Goal: Task Accomplishment & Management: Use online tool/utility

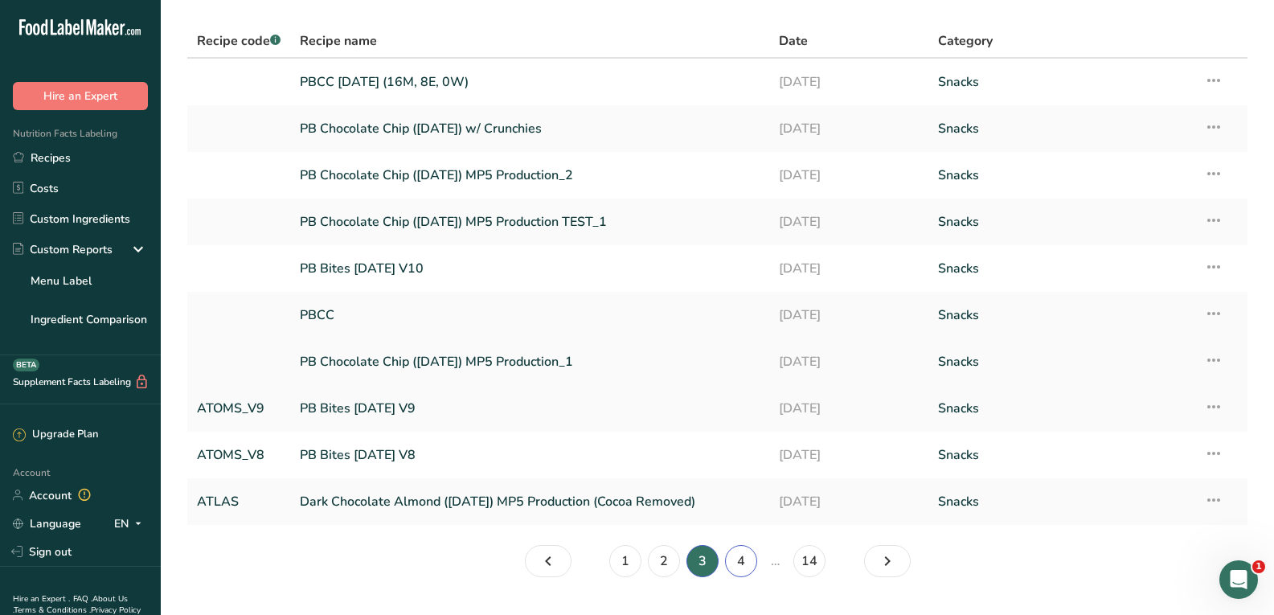
scroll to position [90, 0]
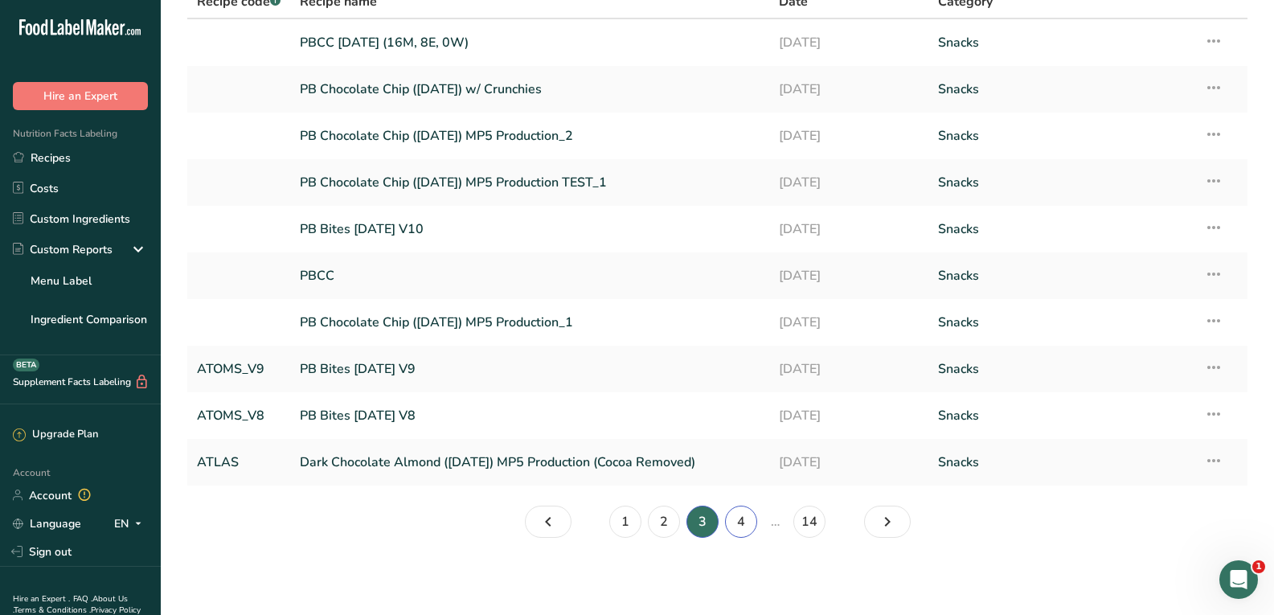
drag, startPoint x: 746, startPoint y: 521, endPoint x: 738, endPoint y: 519, distance: 8.2
click at [744, 521] on link "4" at bounding box center [741, 522] width 32 height 32
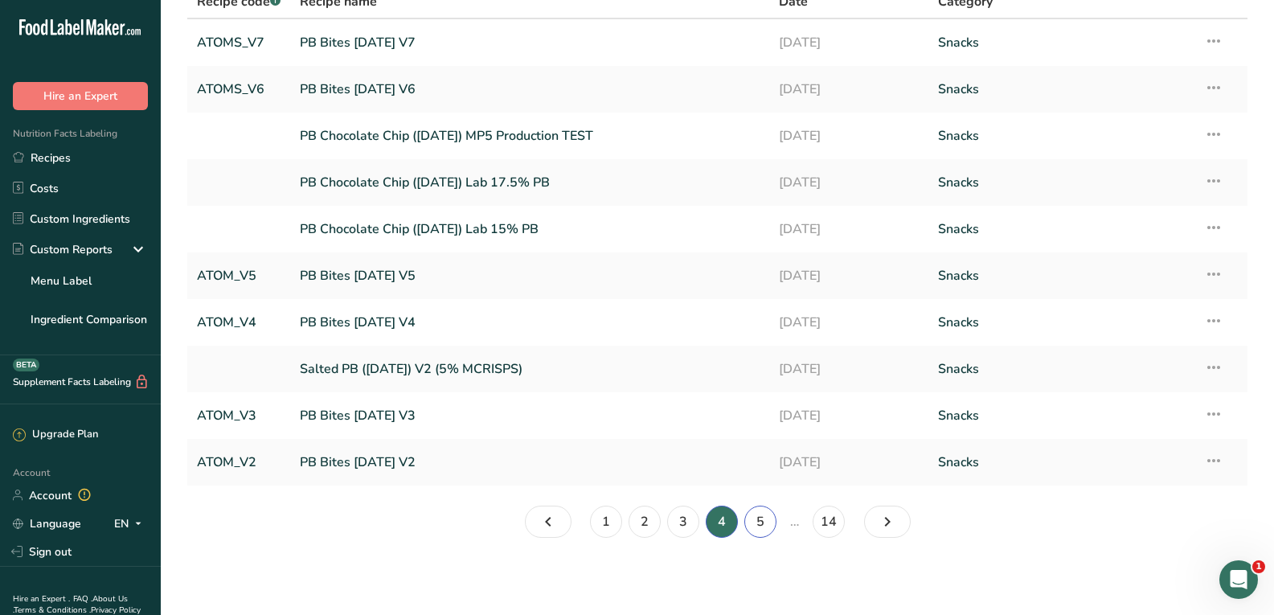
click at [758, 519] on link "5" at bounding box center [760, 522] width 32 height 32
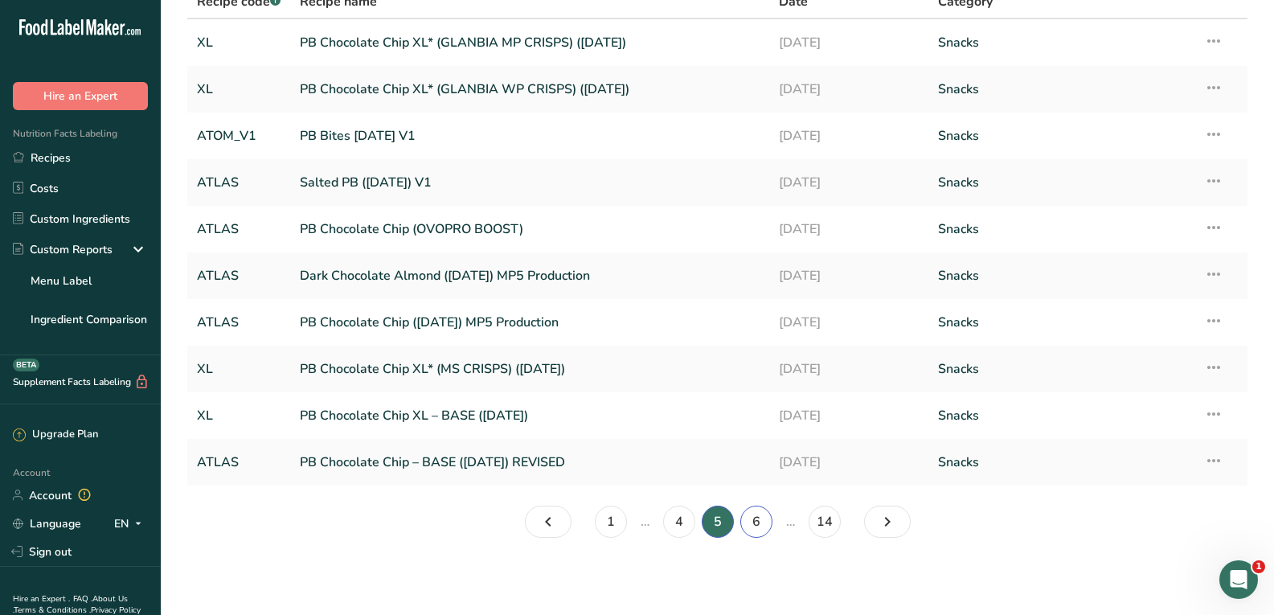
click at [759, 519] on link "6" at bounding box center [756, 522] width 32 height 32
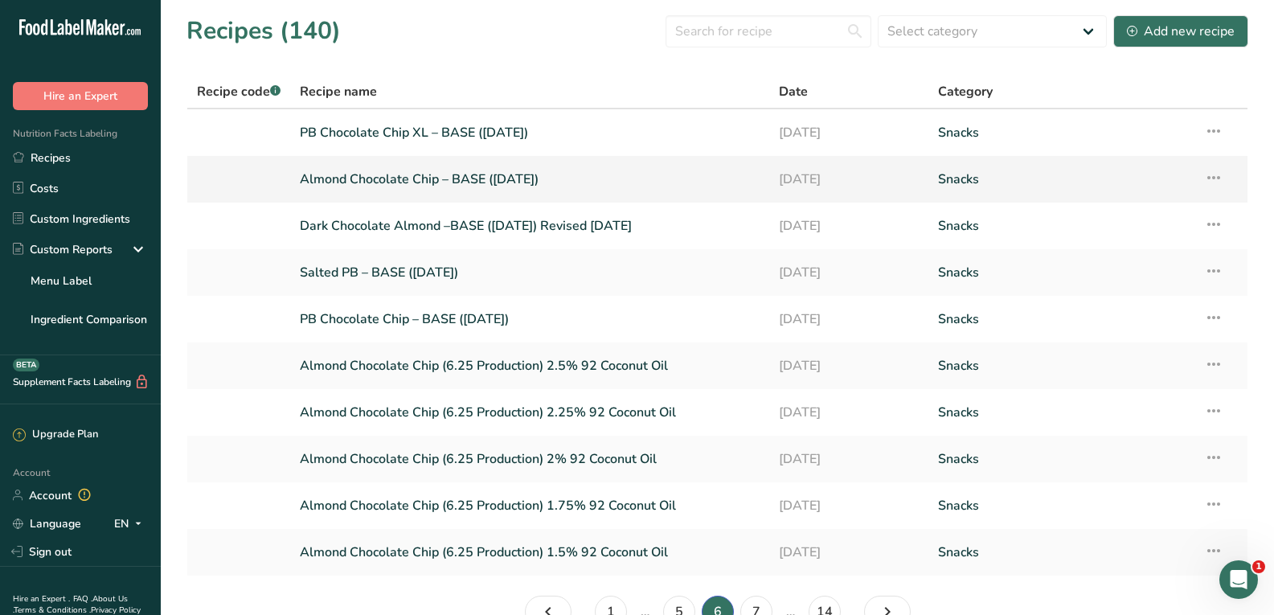
click at [479, 181] on link "Almond Chocolate Chip – BASE ([DATE])" at bounding box center [529, 179] width 459 height 34
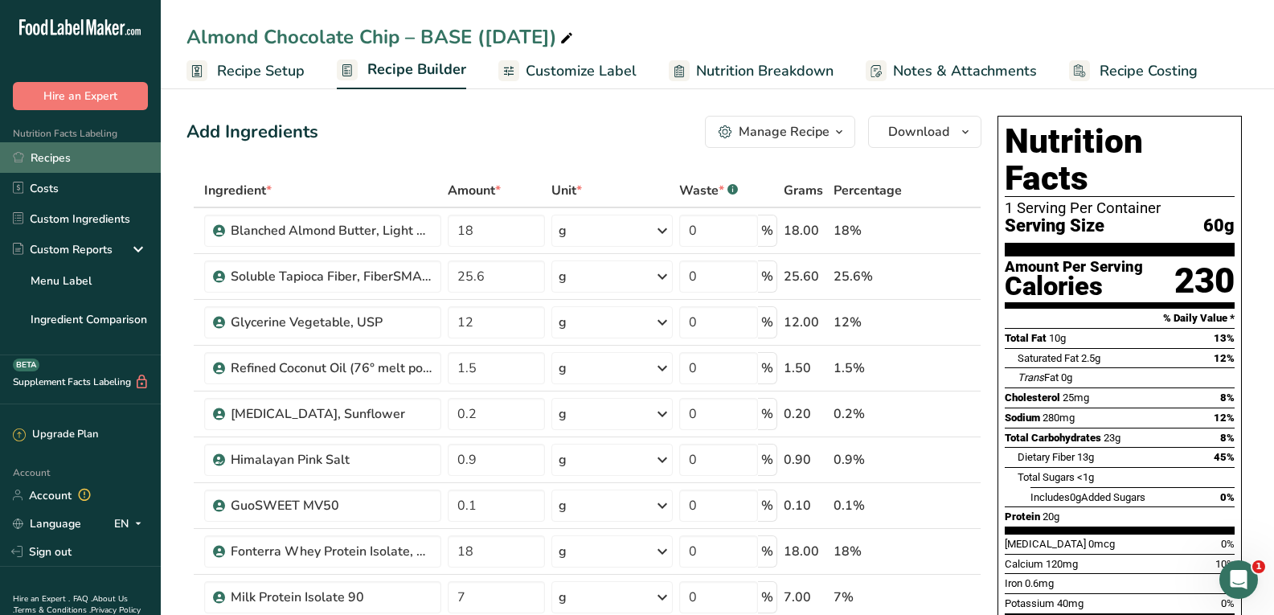
click at [76, 158] on link "Recipes" at bounding box center [80, 157] width 161 height 31
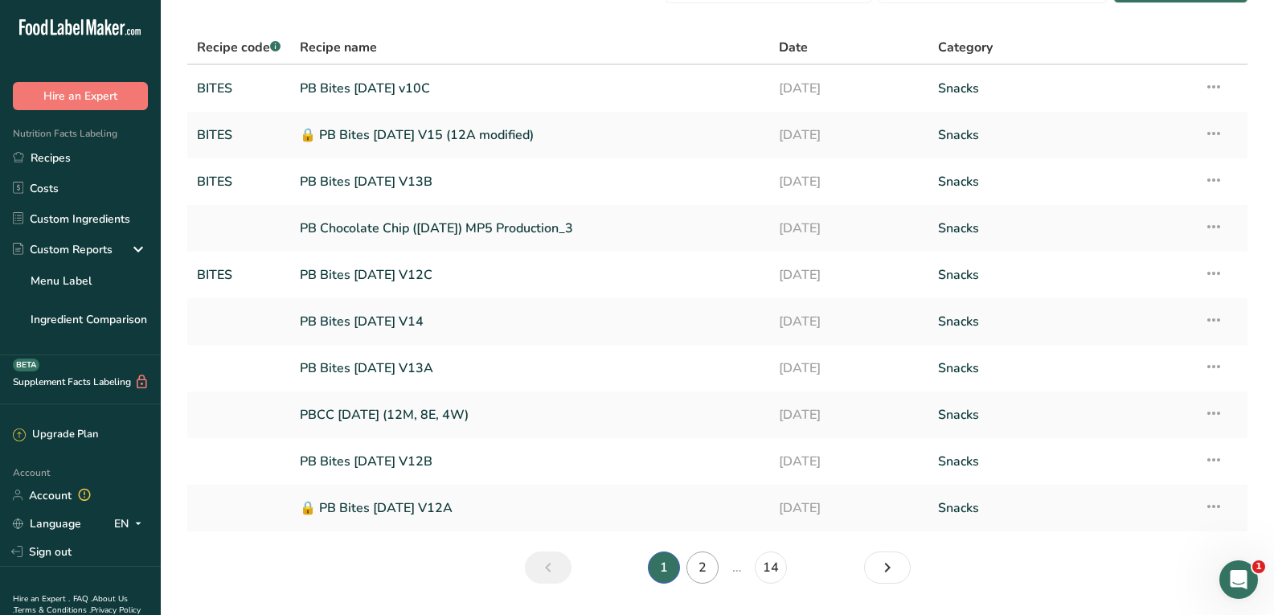
scroll to position [90, 0]
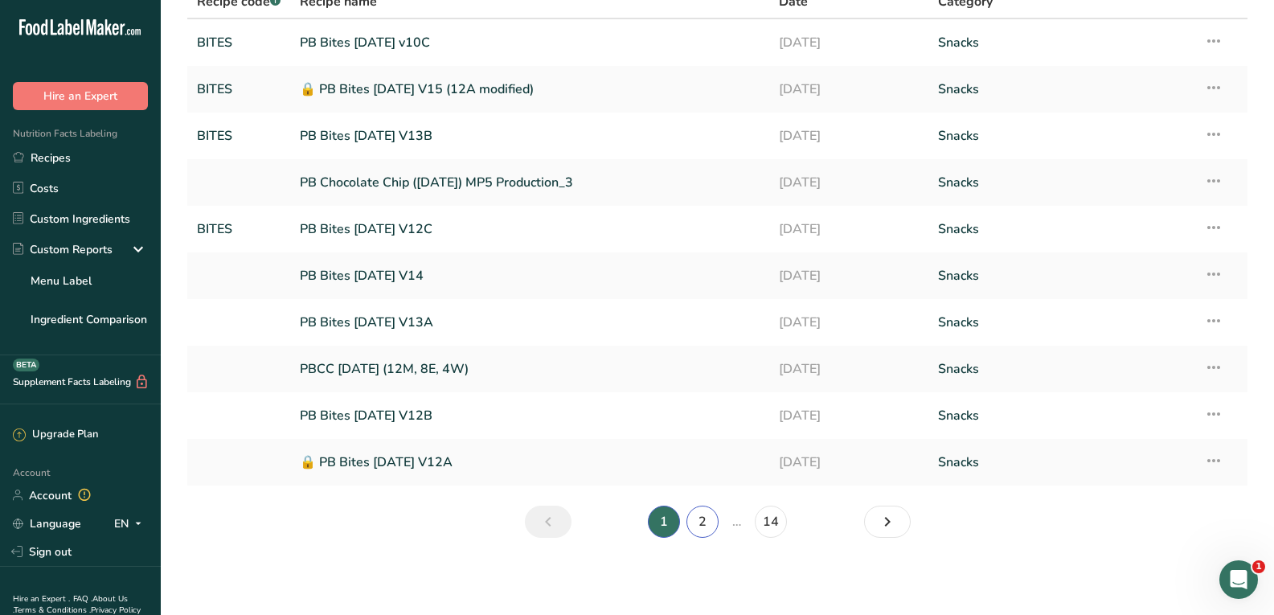
click at [695, 525] on link "2" at bounding box center [703, 522] width 32 height 32
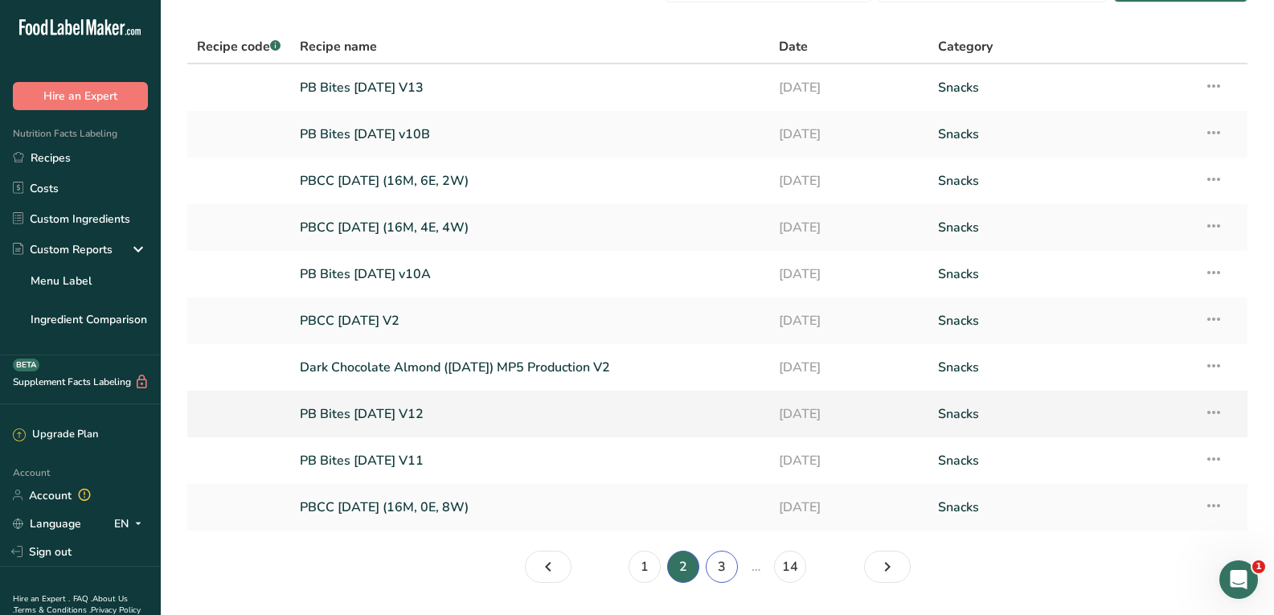
scroll to position [90, 0]
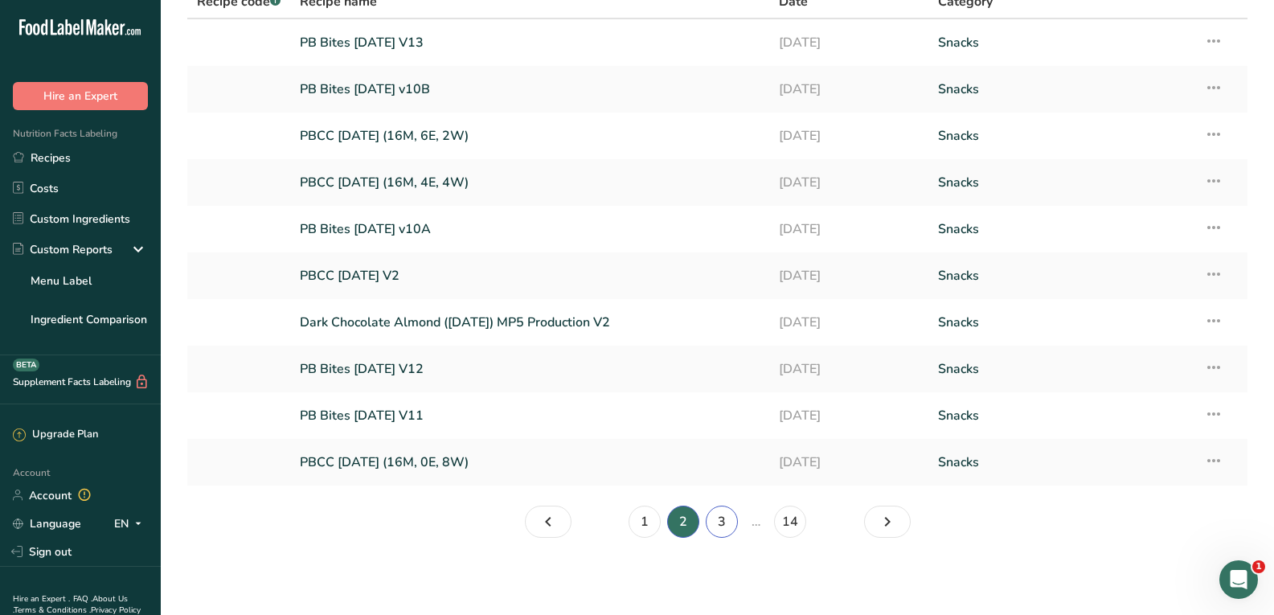
click at [721, 522] on link "3" at bounding box center [722, 522] width 32 height 32
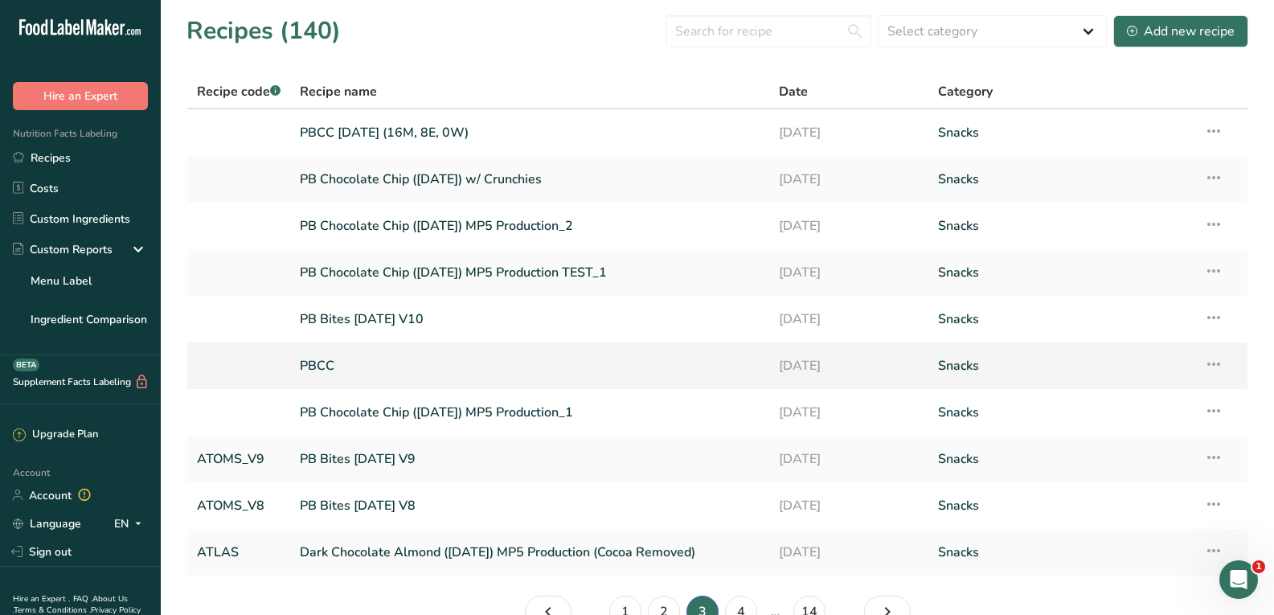
scroll to position [90, 0]
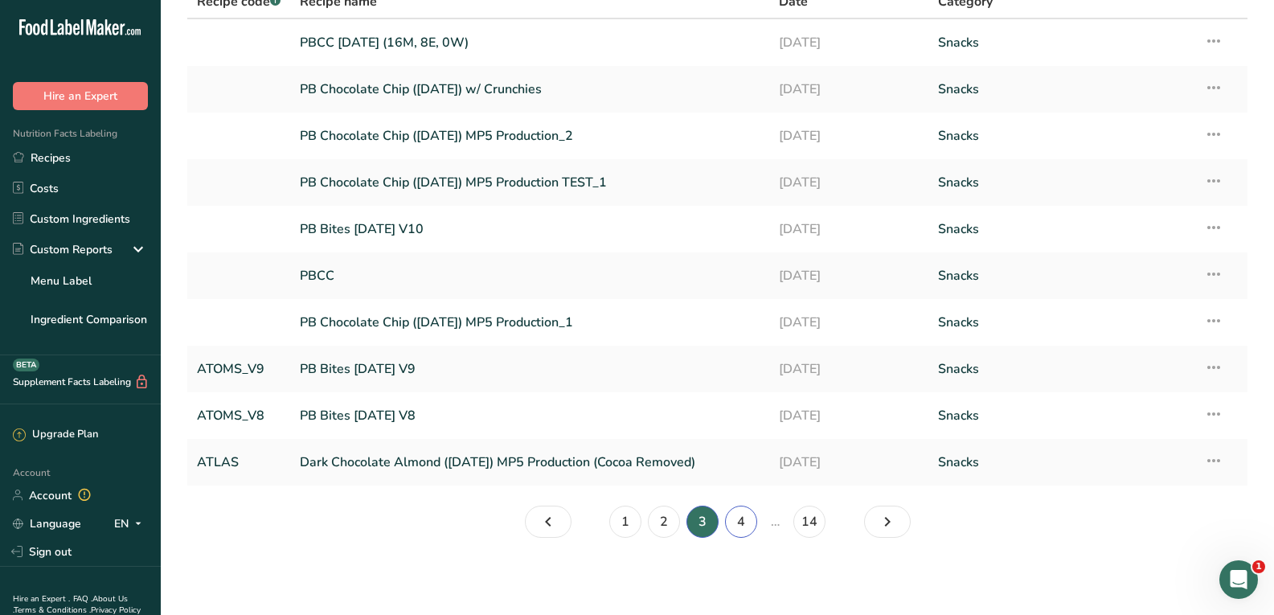
click at [742, 526] on link "4" at bounding box center [741, 522] width 32 height 32
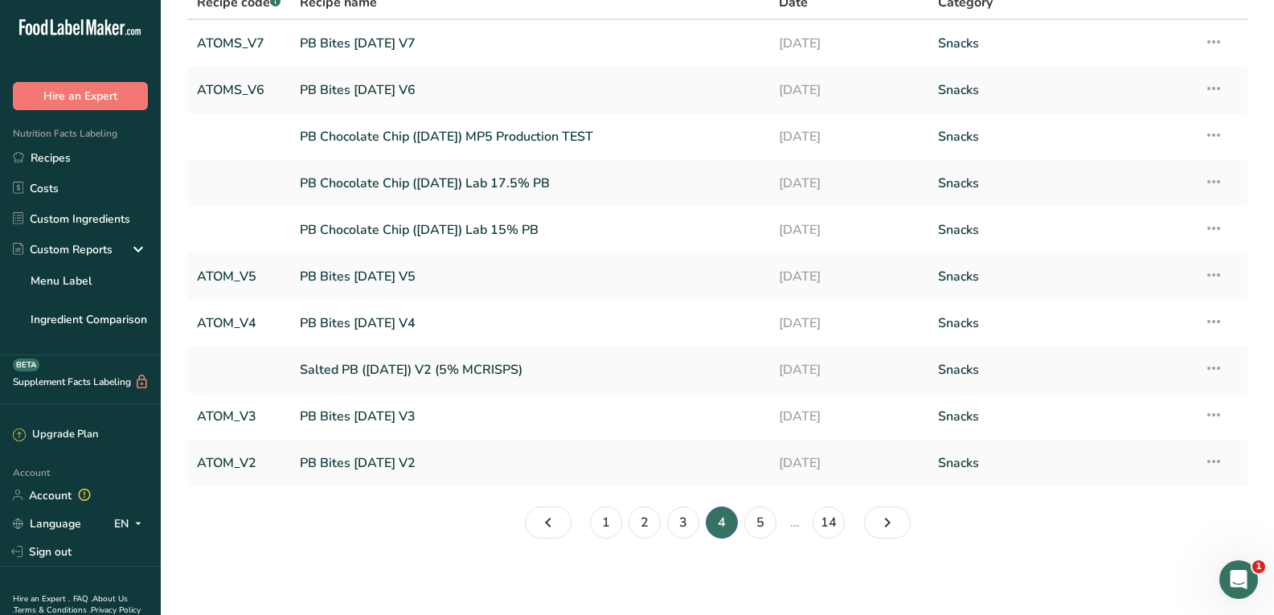
scroll to position [90, 0]
click at [765, 520] on link "5" at bounding box center [760, 522] width 32 height 32
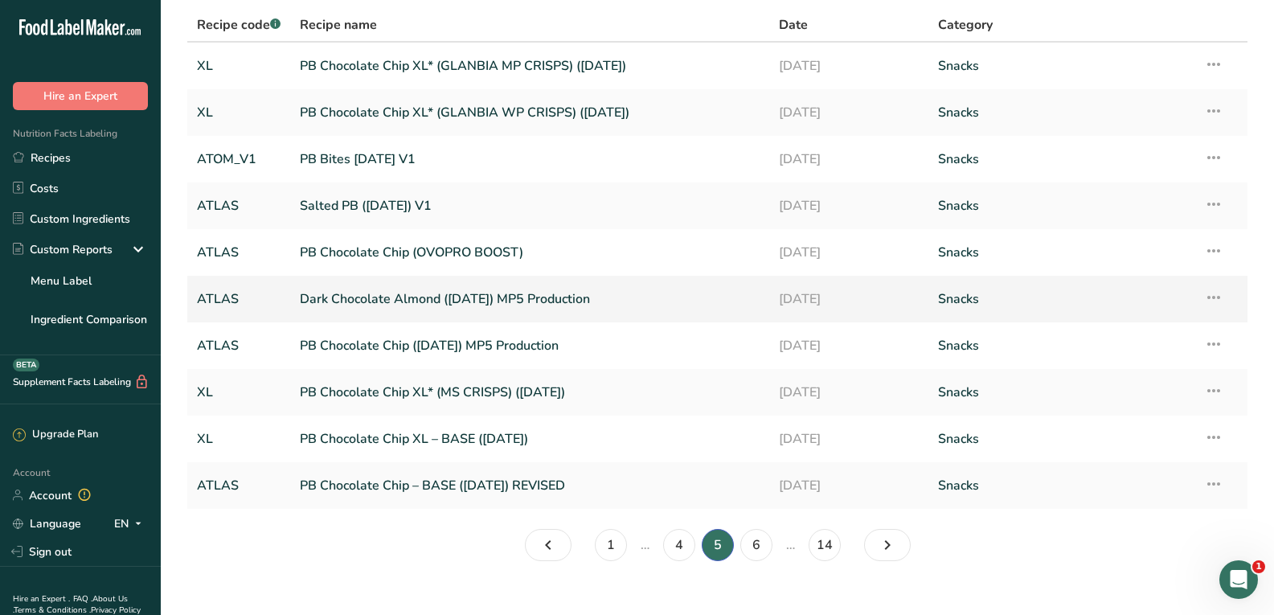
scroll to position [90, 0]
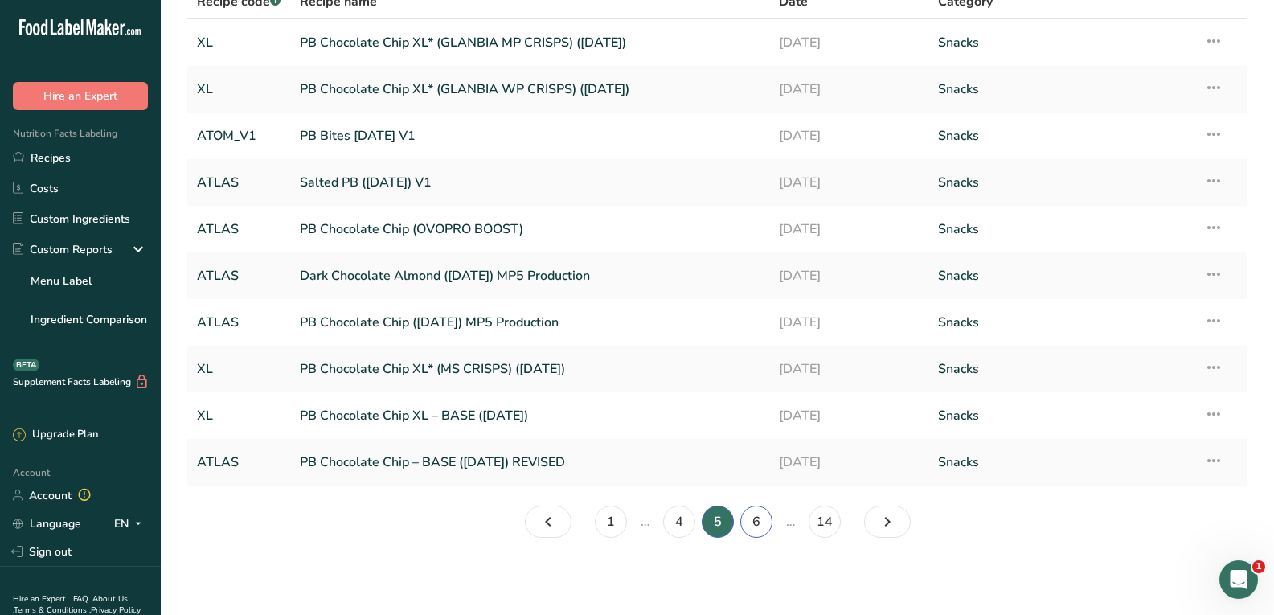
click at [756, 518] on link "6" at bounding box center [756, 522] width 32 height 32
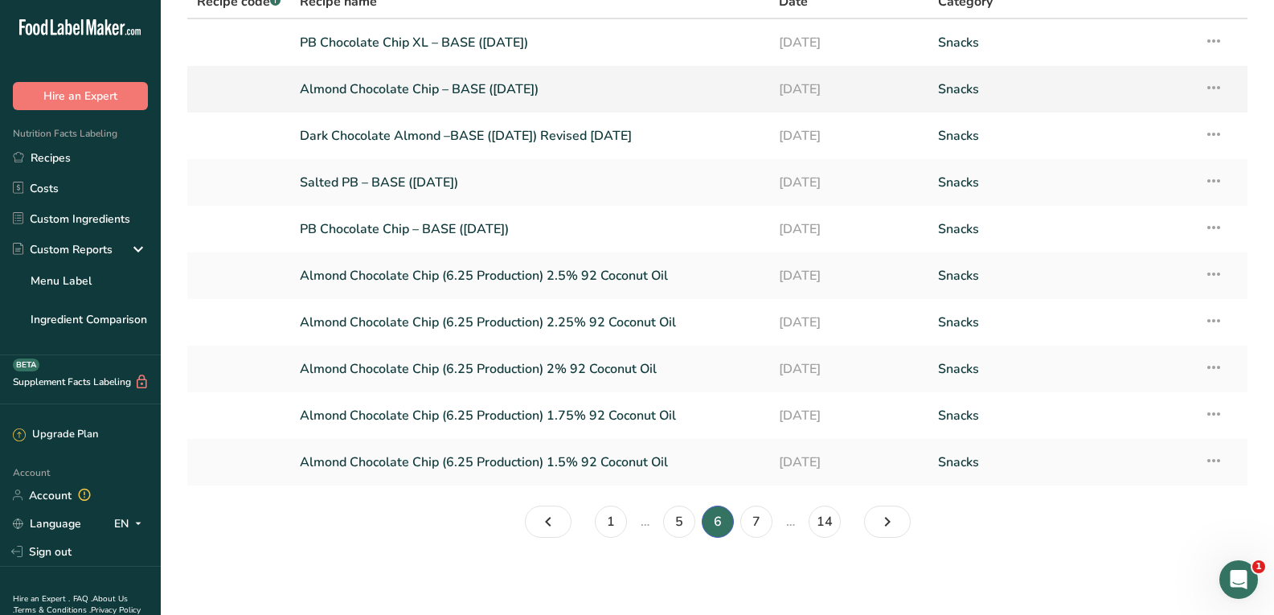
click at [427, 84] on link "Almond Chocolate Chip – BASE ([DATE])" at bounding box center [529, 89] width 459 height 34
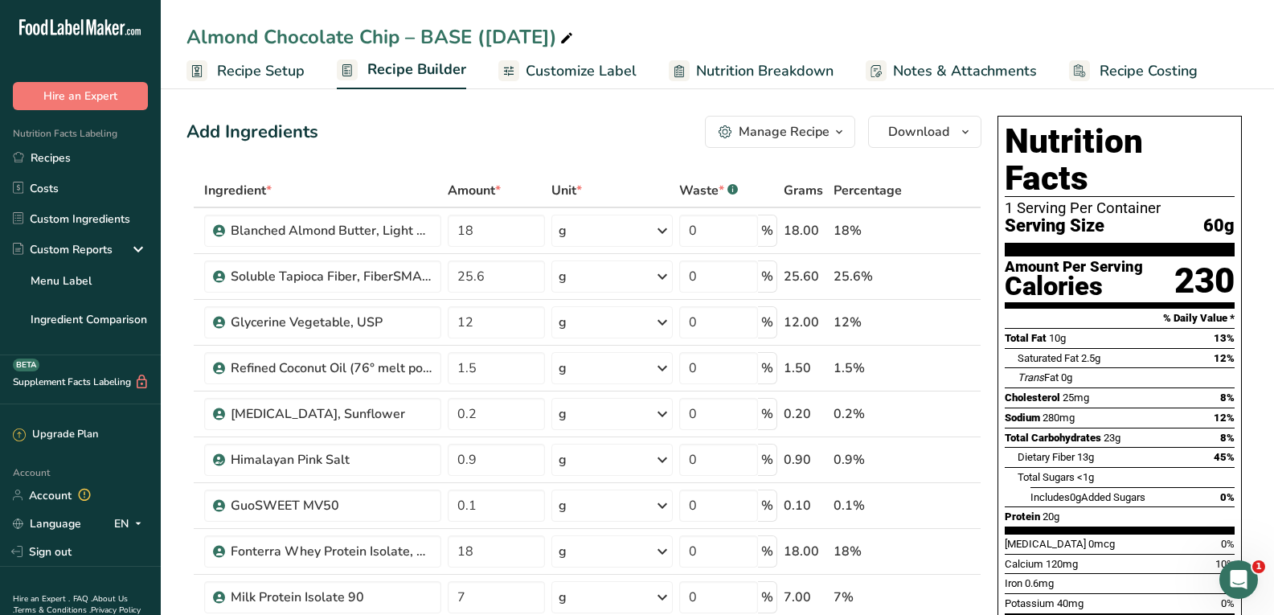
click at [270, 72] on span "Recipe Setup" at bounding box center [261, 71] width 88 height 22
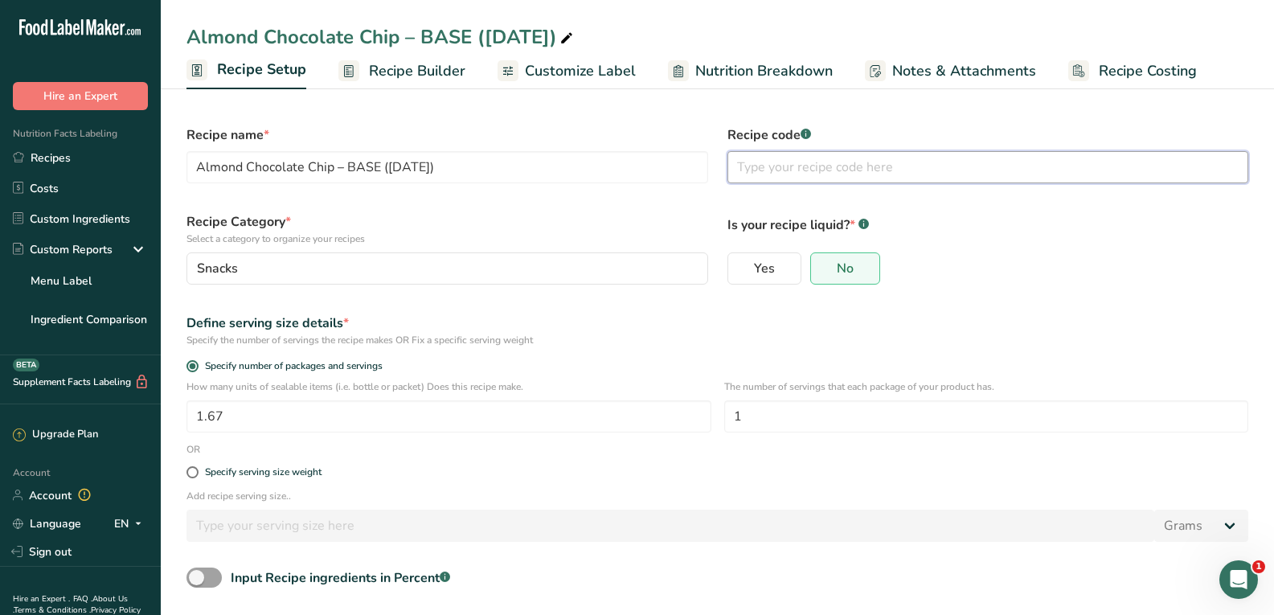
click at [748, 178] on input "text" at bounding box center [989, 167] width 522 height 32
type input "a"
type input "ATLAS"
click at [547, 113] on section "Recipe name * Almond Chocolate Chip – BASE ([DATE]) Recipe code .a-a{fill:#3473…" at bounding box center [717, 384] width 1113 height 601
click at [280, 76] on span "Recipe Setup" at bounding box center [261, 70] width 89 height 22
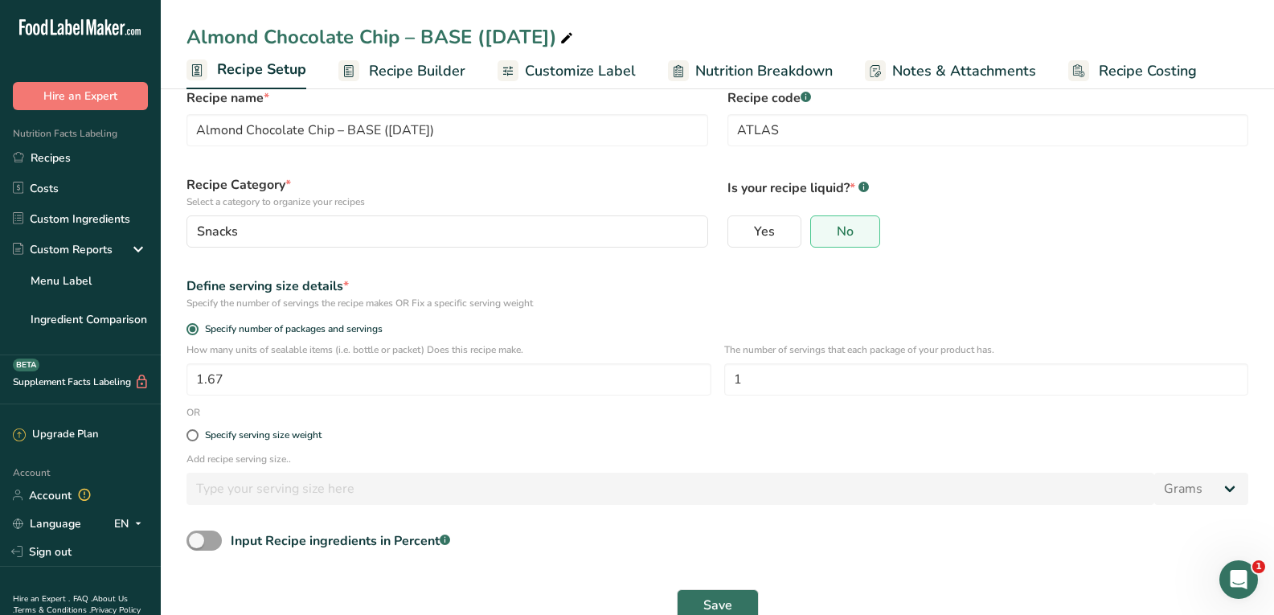
scroll to position [69, 0]
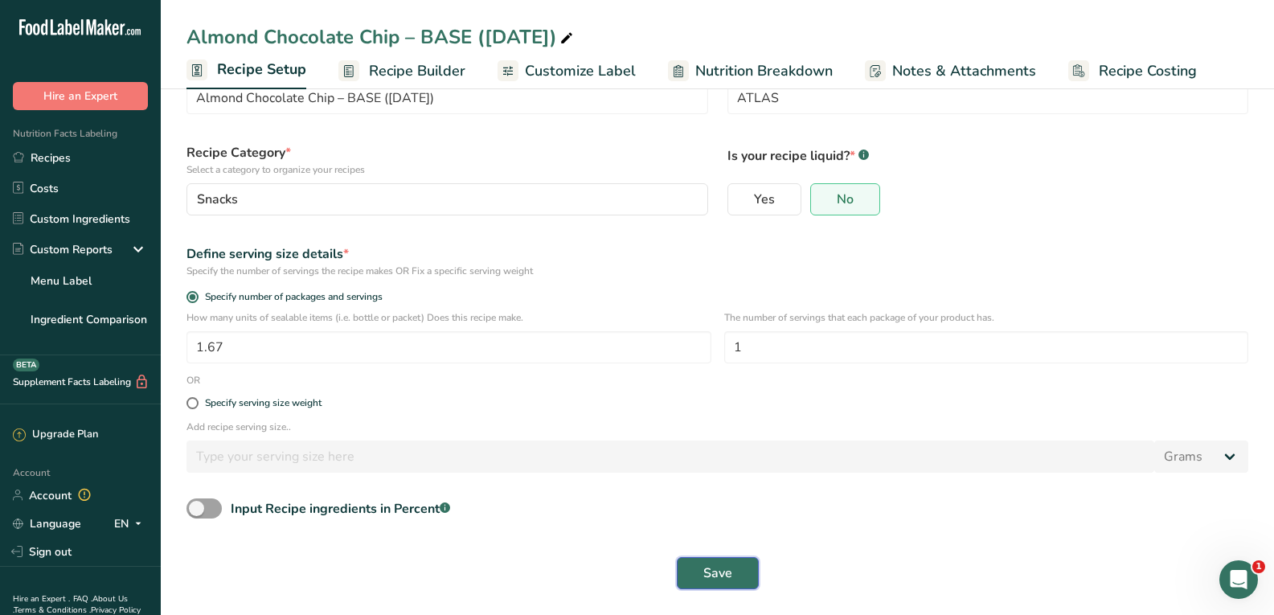
click at [697, 568] on button "Save" at bounding box center [718, 573] width 82 height 32
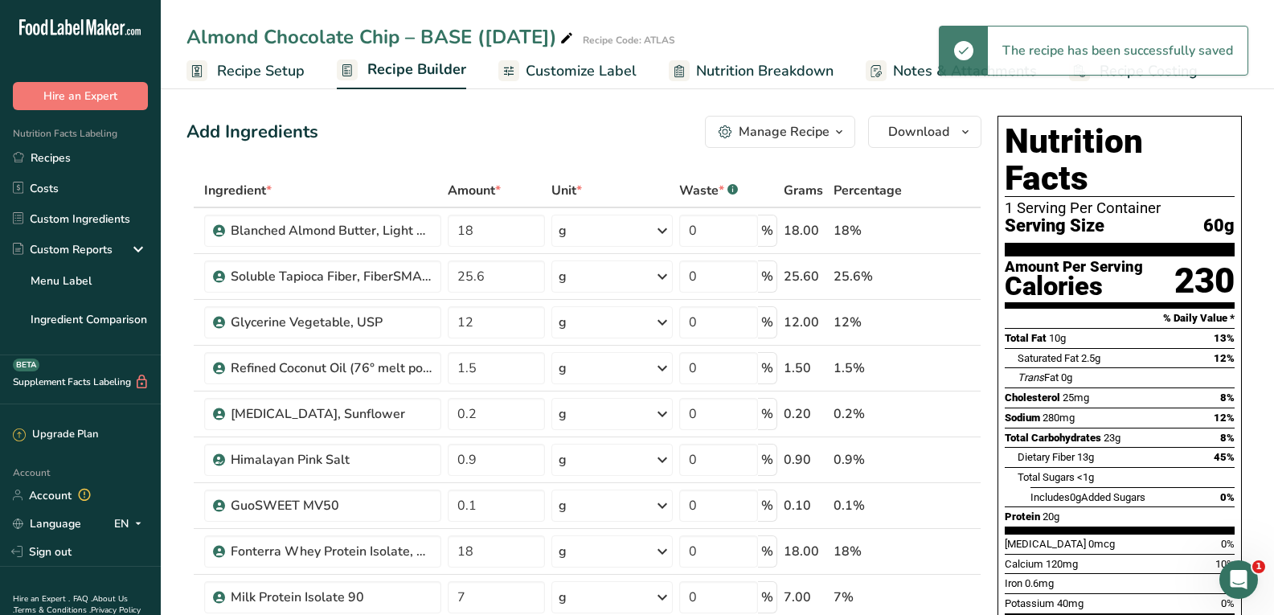
click at [737, 120] on button "Manage Recipe" at bounding box center [780, 132] width 150 height 32
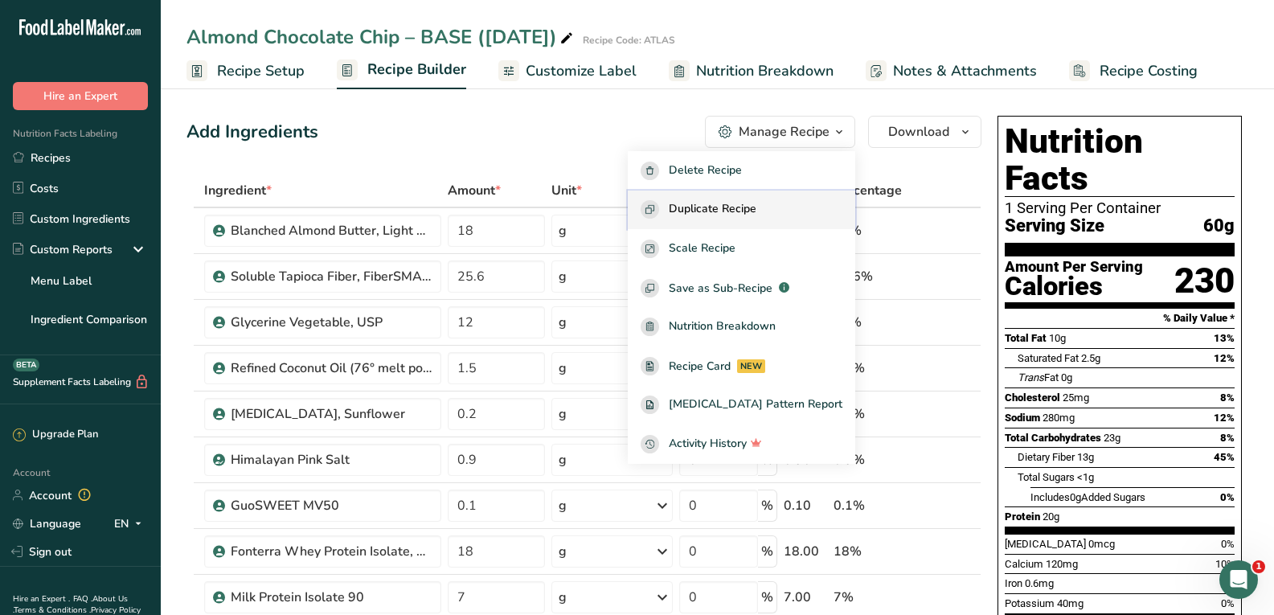
click at [723, 215] on span "Duplicate Recipe" at bounding box center [713, 209] width 88 height 18
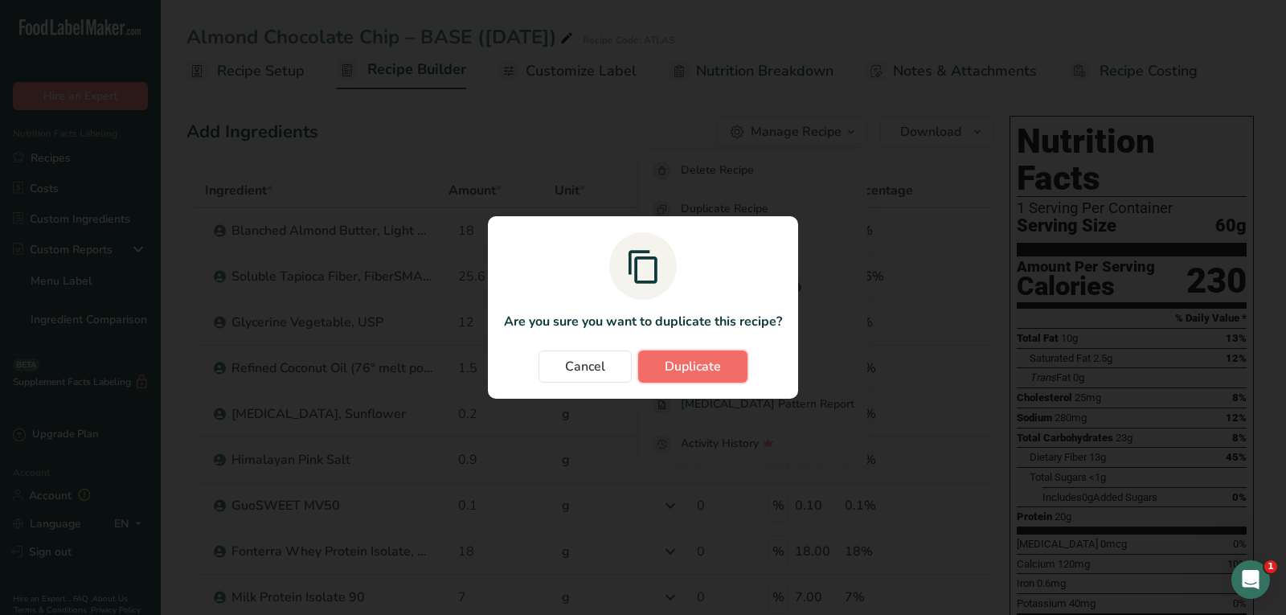
click at [698, 367] on span "Duplicate" at bounding box center [693, 366] width 56 height 19
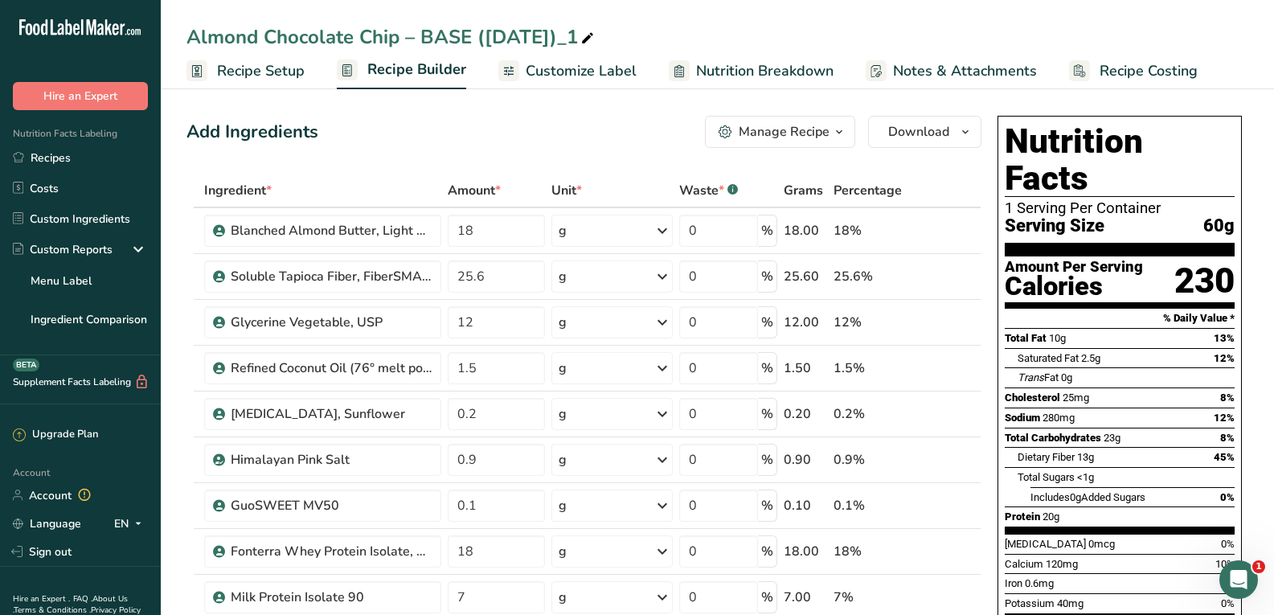
click at [594, 31] on icon at bounding box center [587, 38] width 14 height 23
click at [522, 38] on input "Almond Chocolate Chip – BASE ([DATE])_1" at bounding box center [718, 37] width 1062 height 29
click at [577, 33] on input "Almond Chocolate Chip – BASE ([DATE])_1" at bounding box center [718, 37] width 1062 height 29
click at [475, 41] on input "Almond Chocolate Chip – BASE ([DATE])" at bounding box center [718, 37] width 1062 height 29
type input "Almond Chocolate Chip – BASE REV([DATE])"
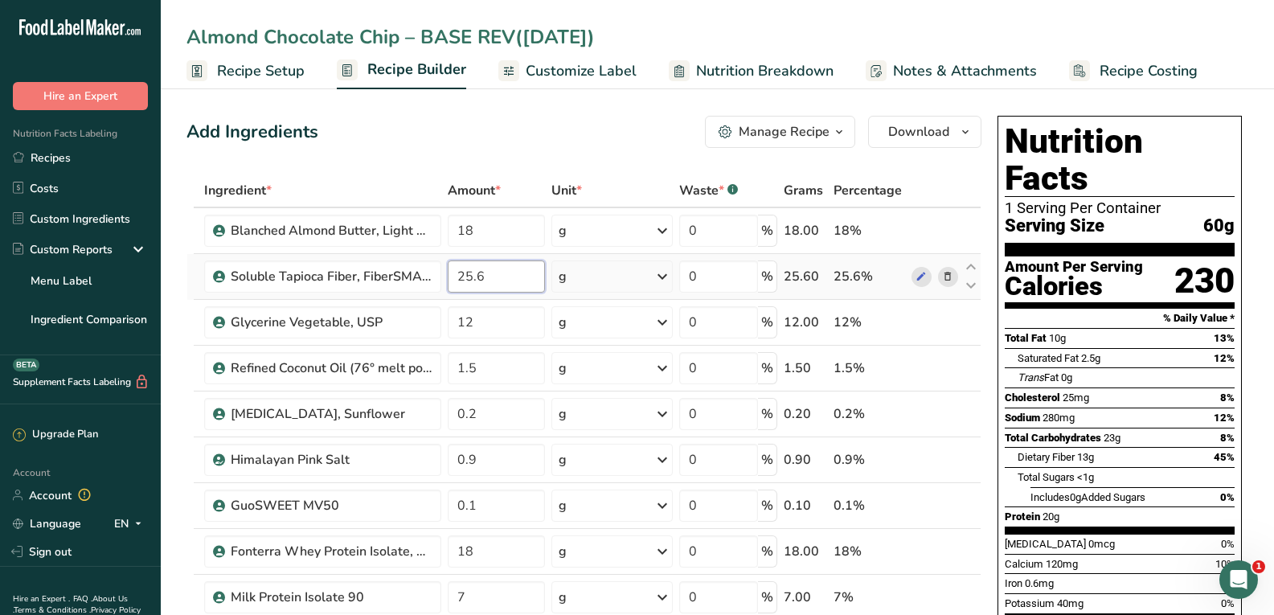
click at [501, 272] on input "25.6" at bounding box center [496, 276] width 96 height 32
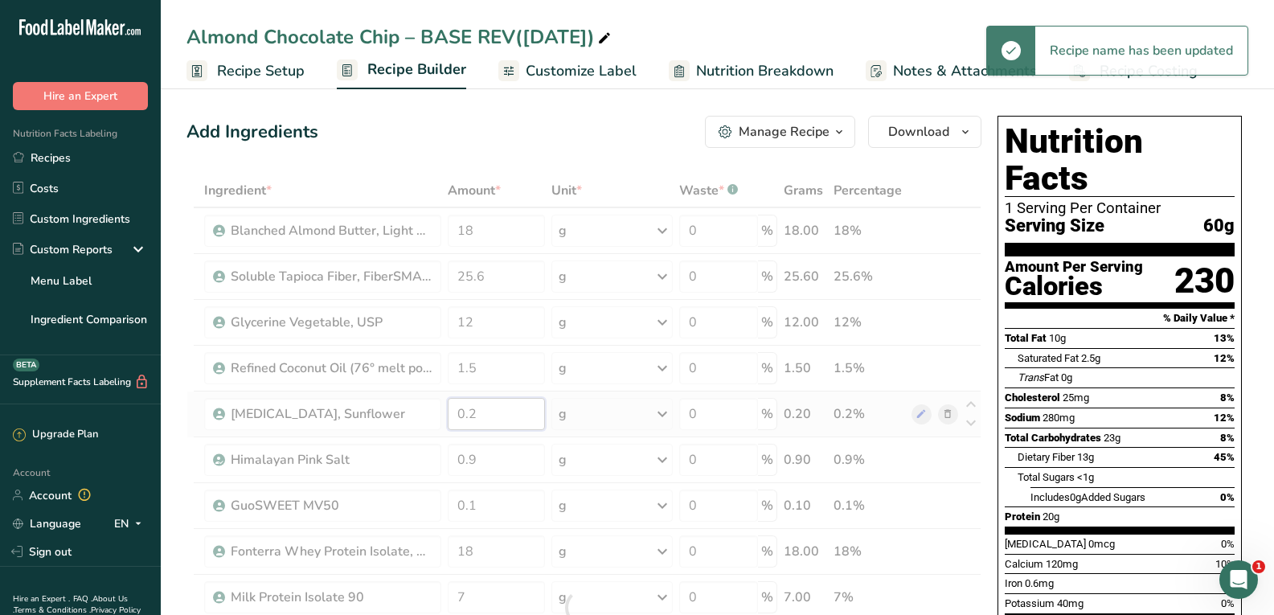
click at [501, 419] on div "Ingredient * Amount * Unit * Waste * .a-a{fill:#347362;}.b-a{fill:#fff;} Grams …" at bounding box center [584, 608] width 795 height 868
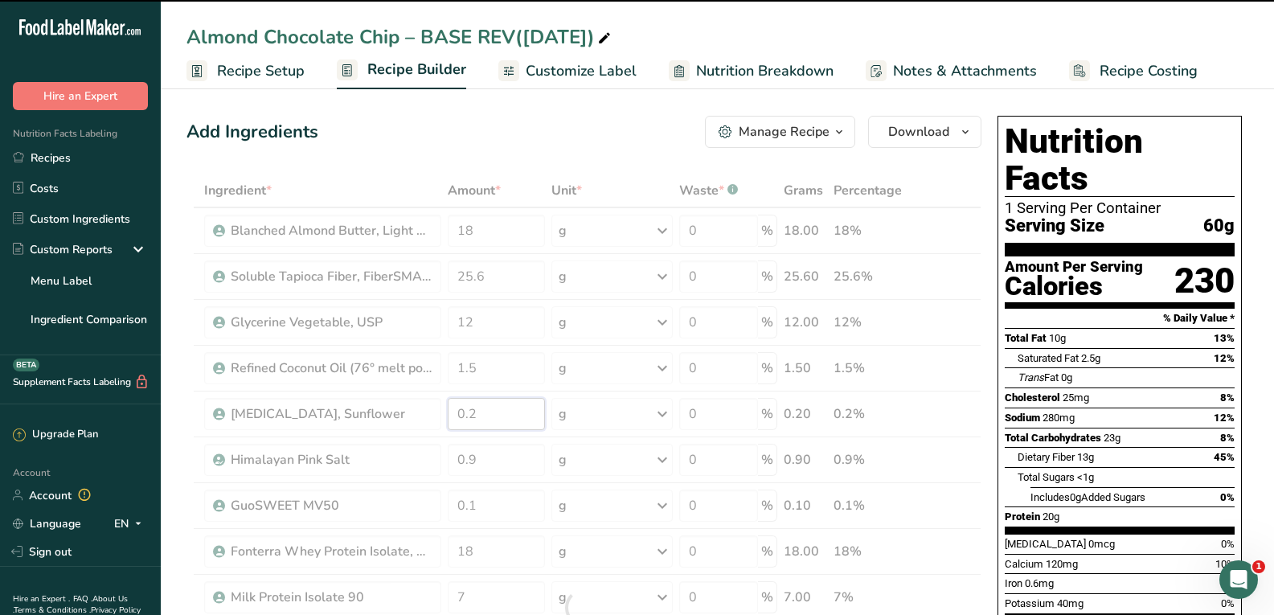
type input "0"
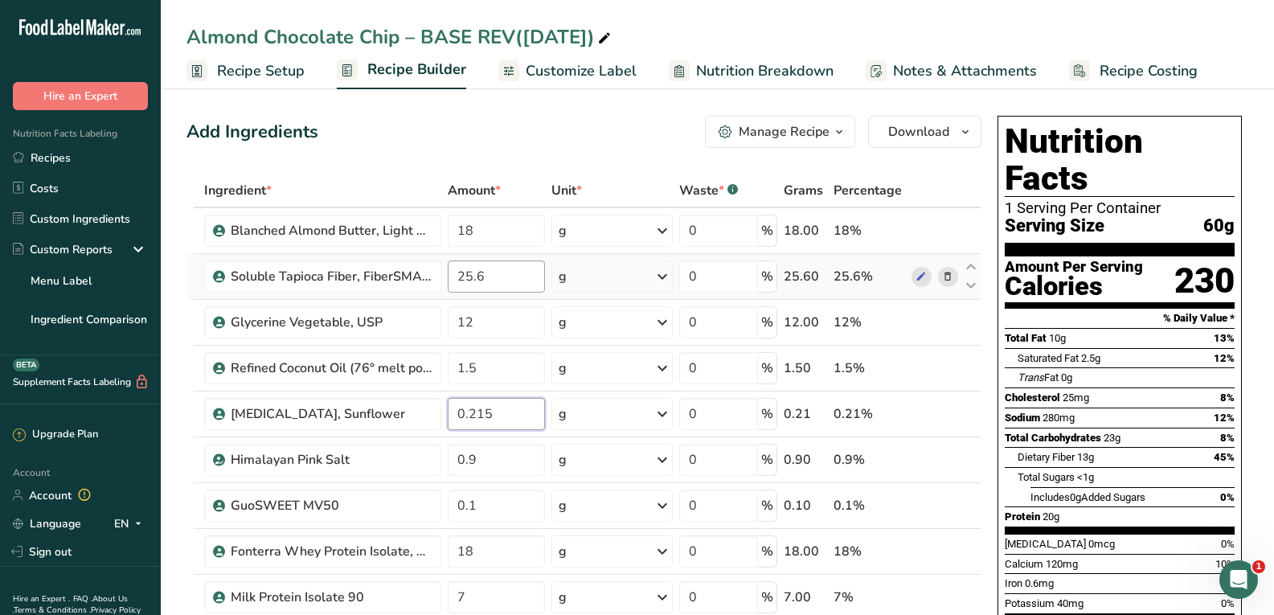
type input "0.215"
click at [513, 278] on div "Ingredient * Amount * Unit * Waste * .a-a{fill:#347362;}.b-a{fill:#fff;} Grams …" at bounding box center [584, 608] width 795 height 868
type input "25.64"
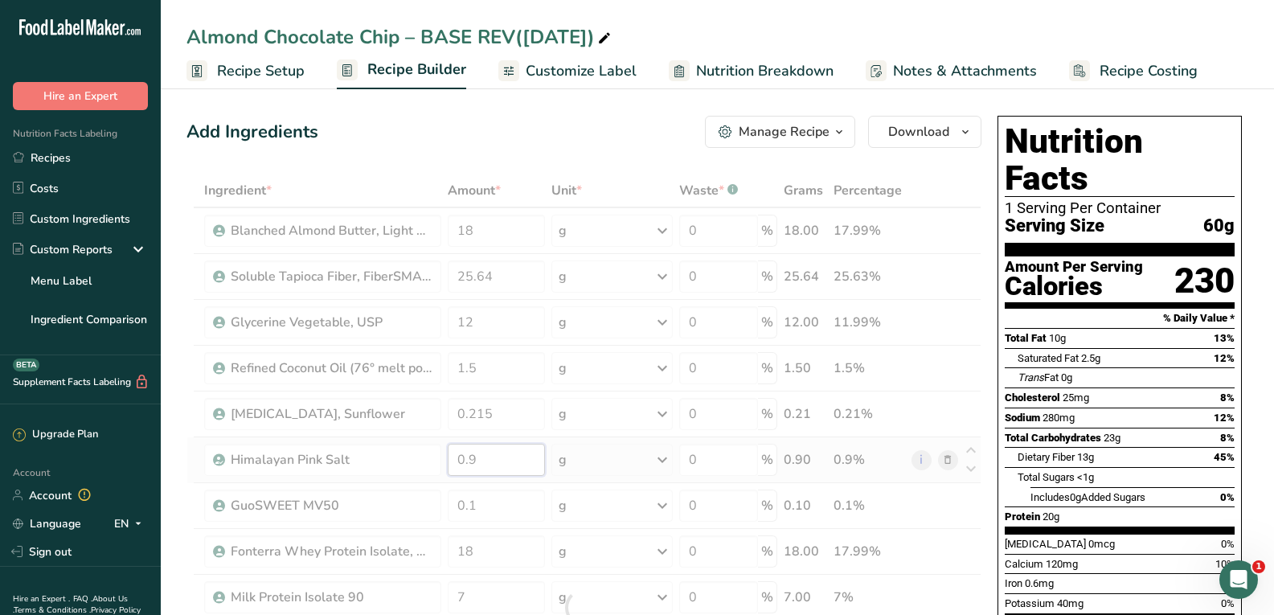
click at [526, 462] on div "Ingredient * Amount * Unit * Waste * .a-a{fill:#347362;}.b-a{fill:#fff;} Grams …" at bounding box center [584, 608] width 795 height 868
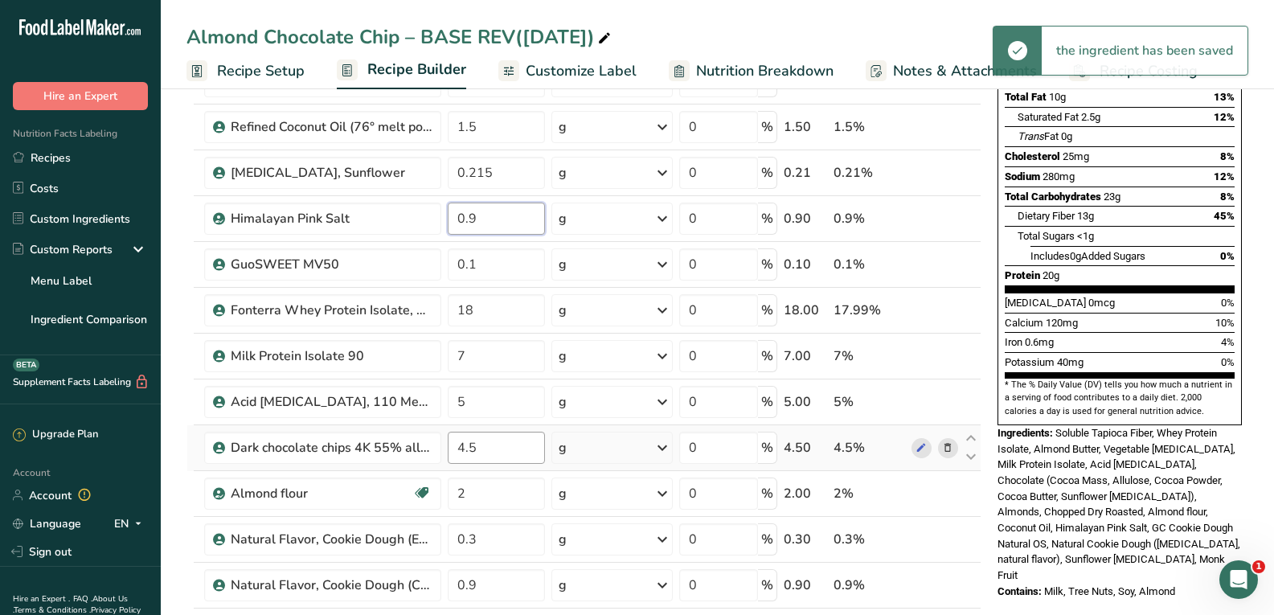
scroll to position [322, 0]
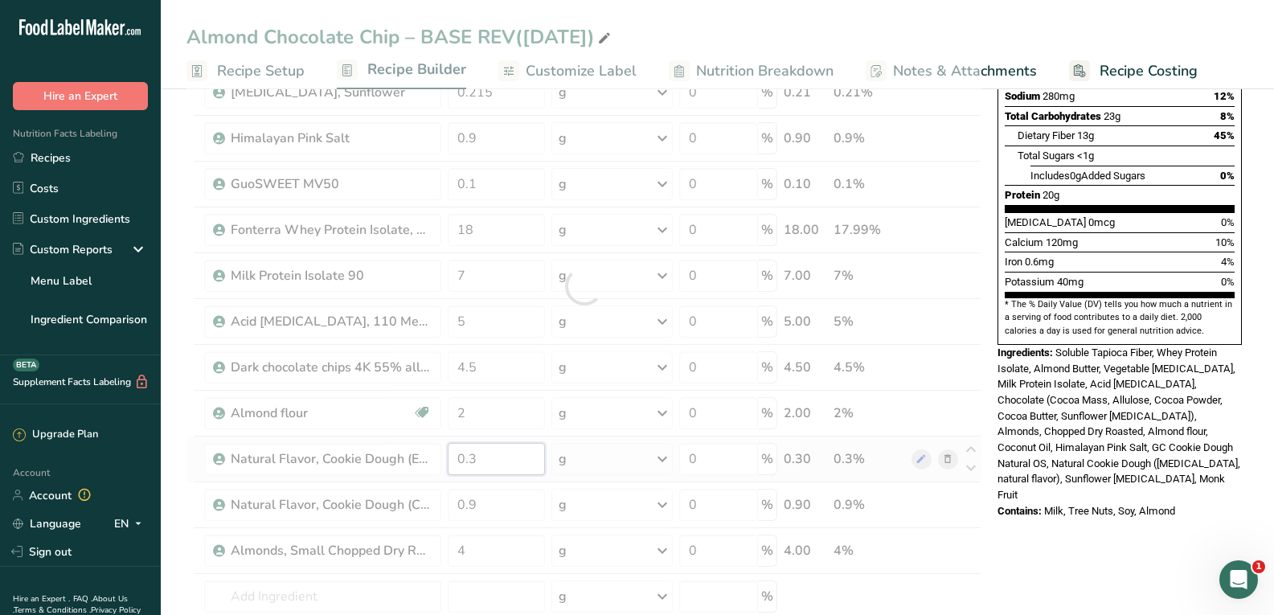
click at [478, 457] on div "Ingredient * Amount * Unit * Waste * .a-a{fill:#347362;}.b-a{fill:#fff;} Grams …" at bounding box center [584, 286] width 795 height 868
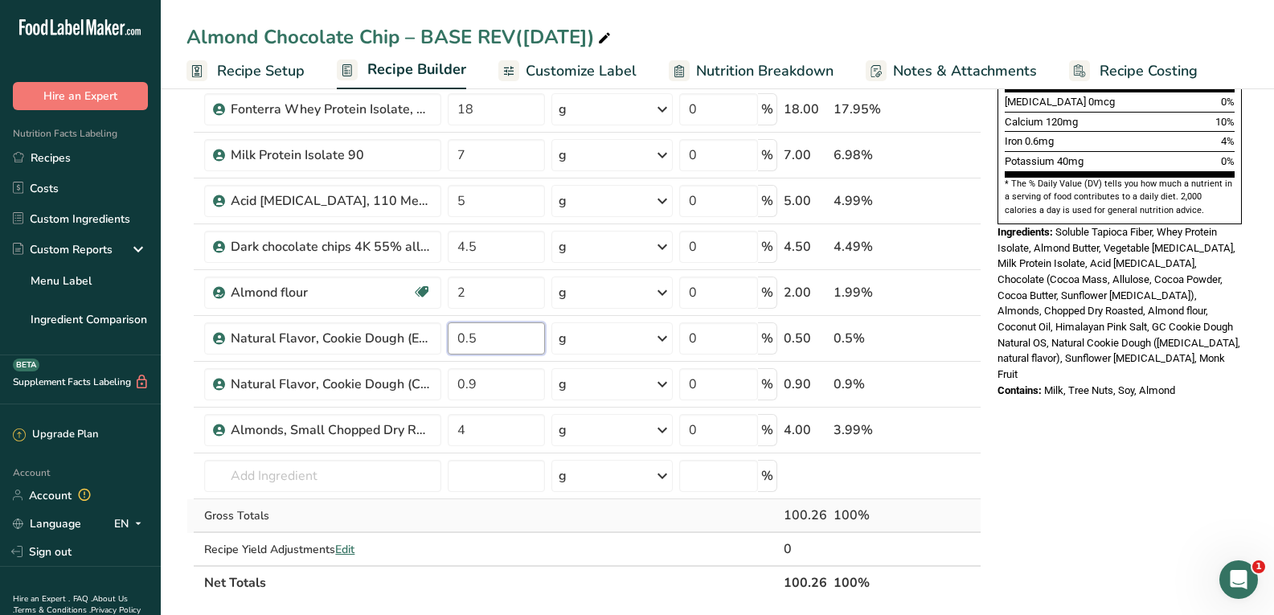
scroll to position [482, 0]
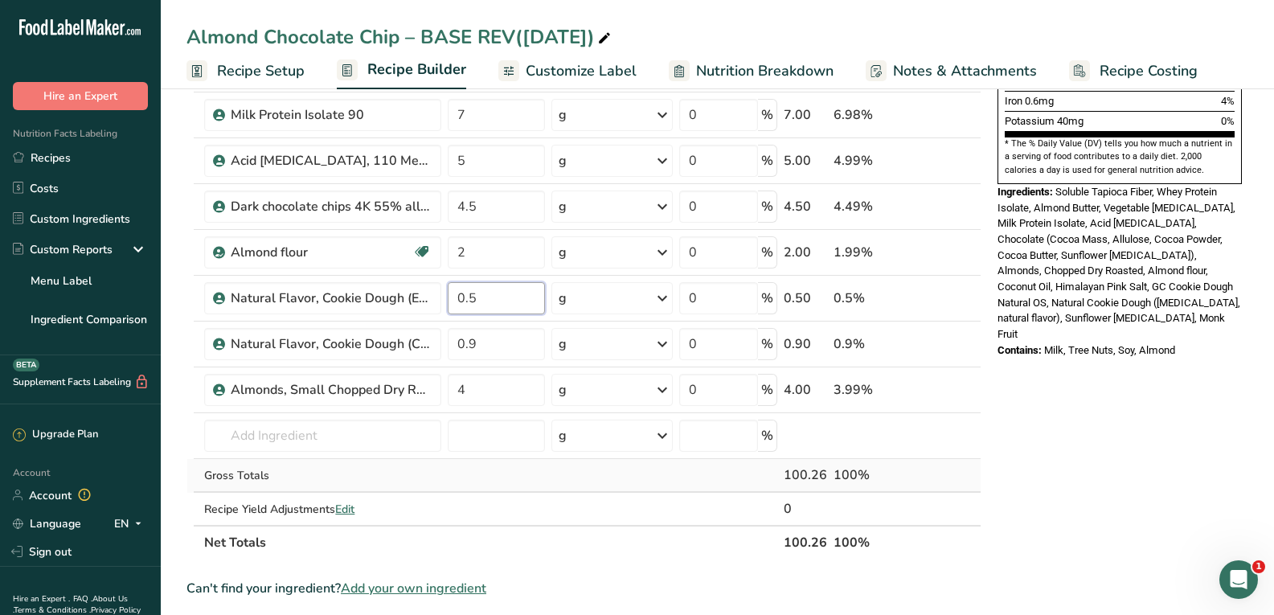
type input "0.5"
click at [968, 470] on div "Ingredient * Amount * Unit * Waste * .a-a{fill:#347362;}.b-a{fill:#fff;} Grams …" at bounding box center [584, 125] width 795 height 868
click at [487, 397] on input "4" at bounding box center [496, 390] width 96 height 32
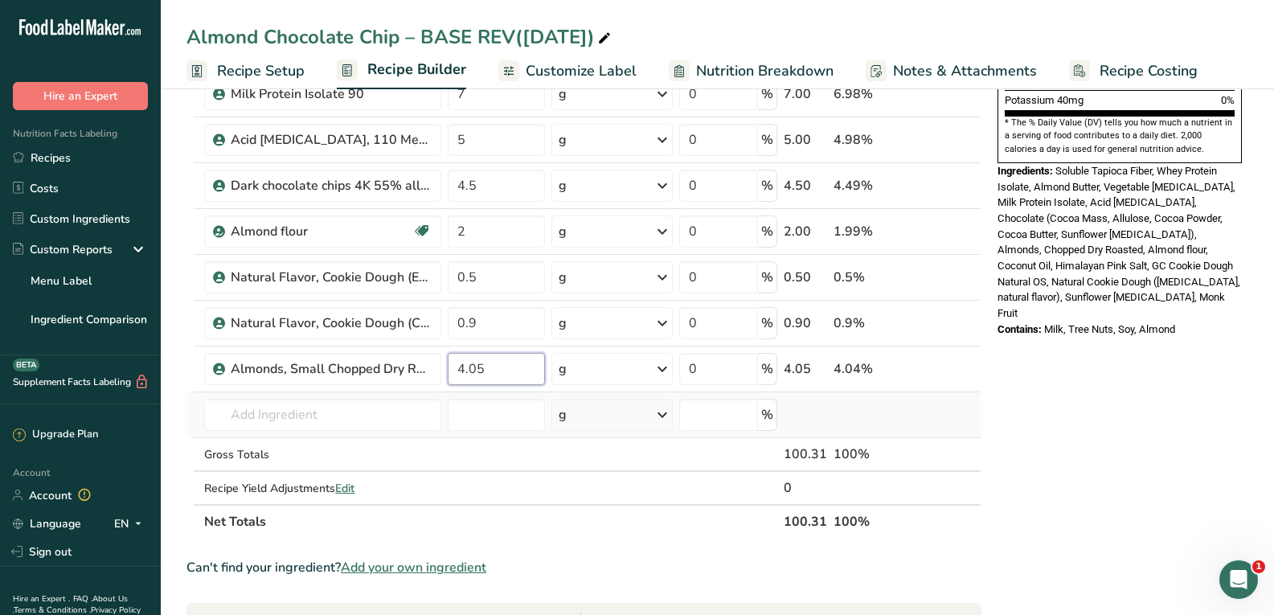
scroll to position [563, 0]
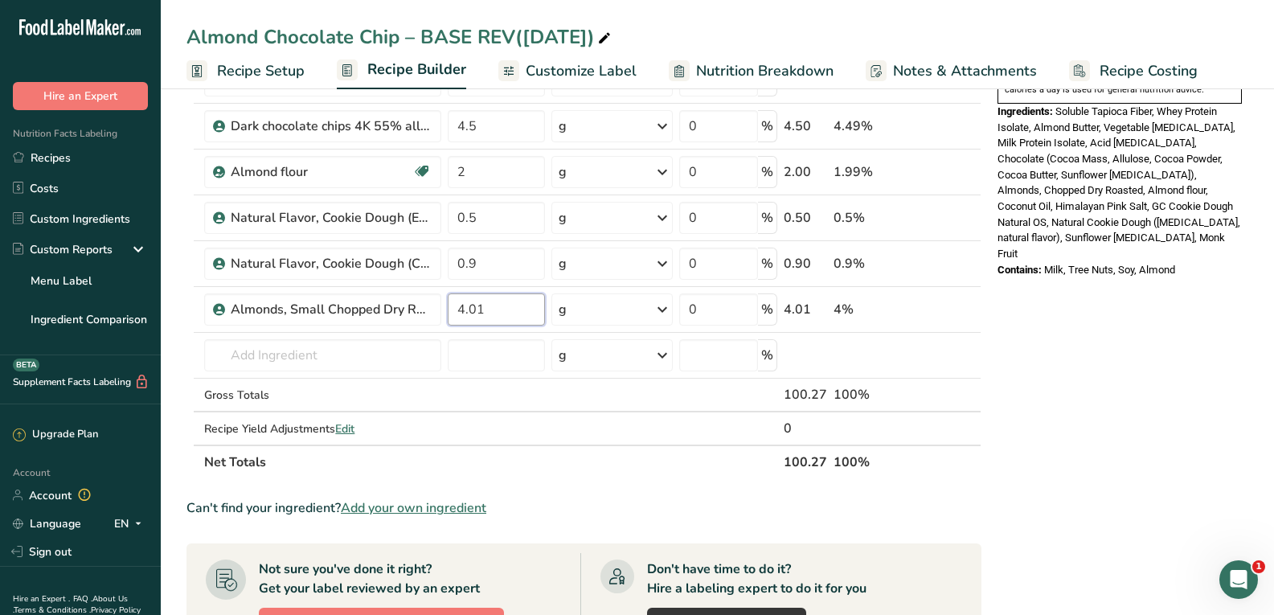
type input "4.01"
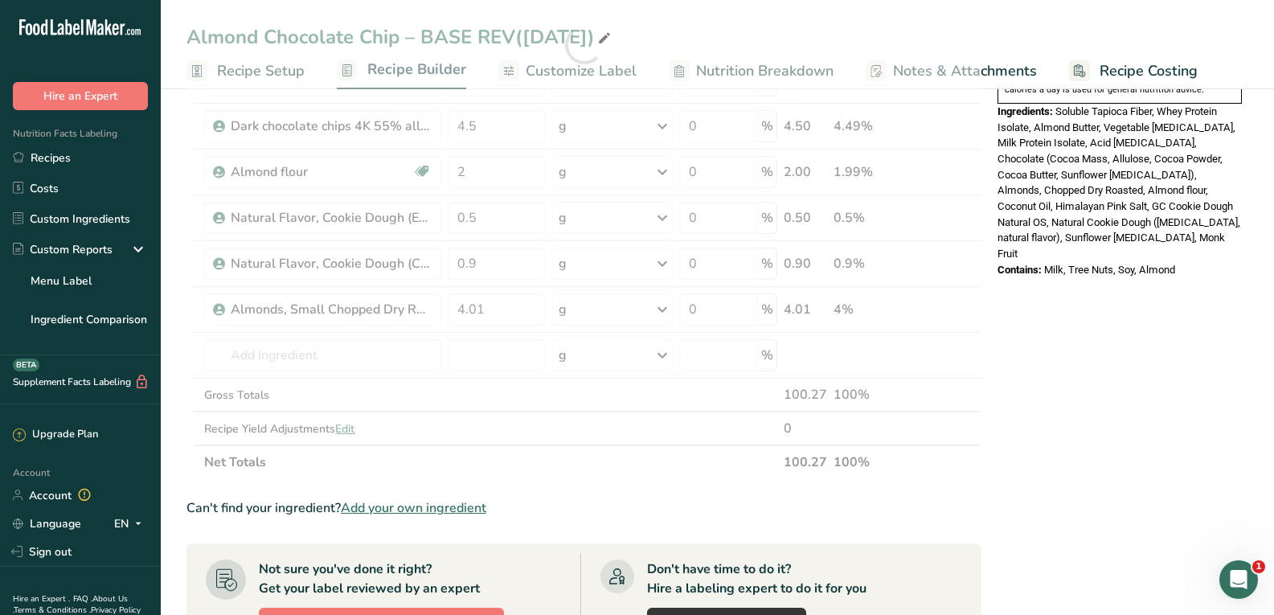
click at [1039, 342] on div "Nutrition Facts 1 Serving Per Container Serving Size 60g Amount Per Serving Cal…" at bounding box center [1119, 291] width 257 height 1489
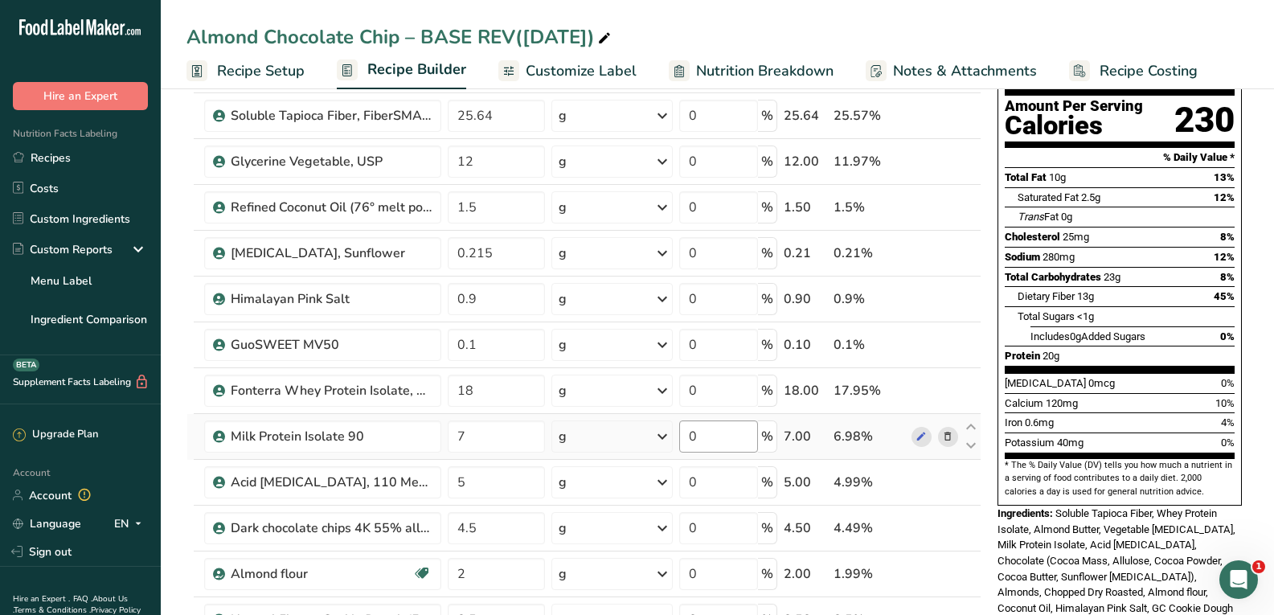
scroll to position [80, 0]
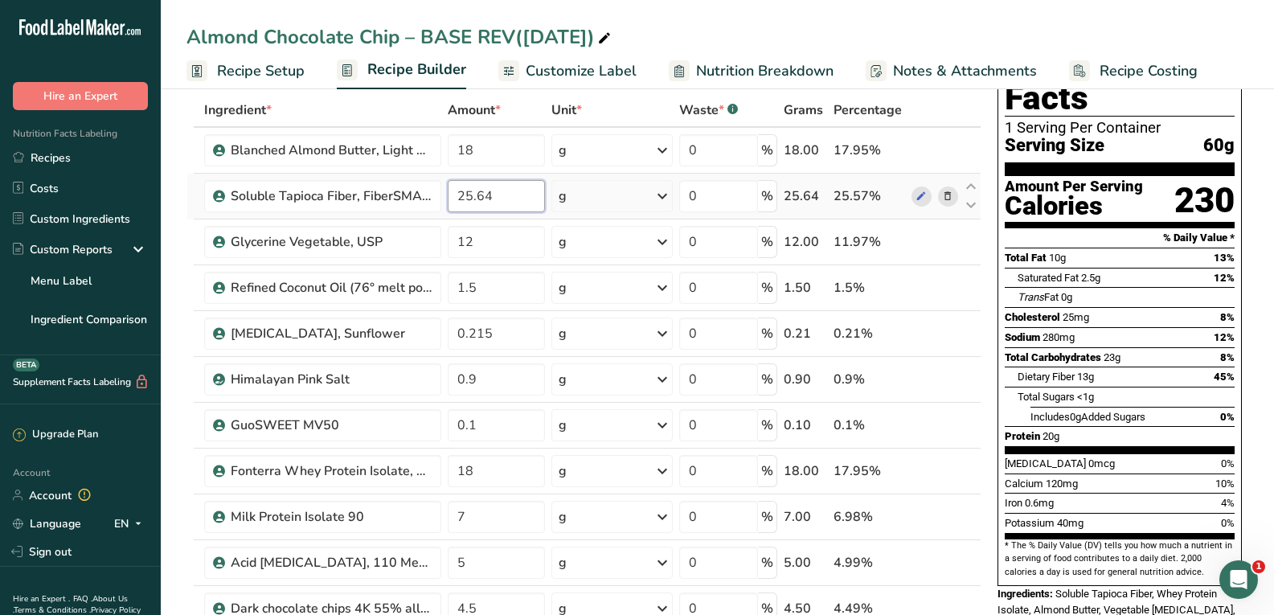
click at [498, 192] on input "25.64" at bounding box center [496, 196] width 96 height 32
type input "25"
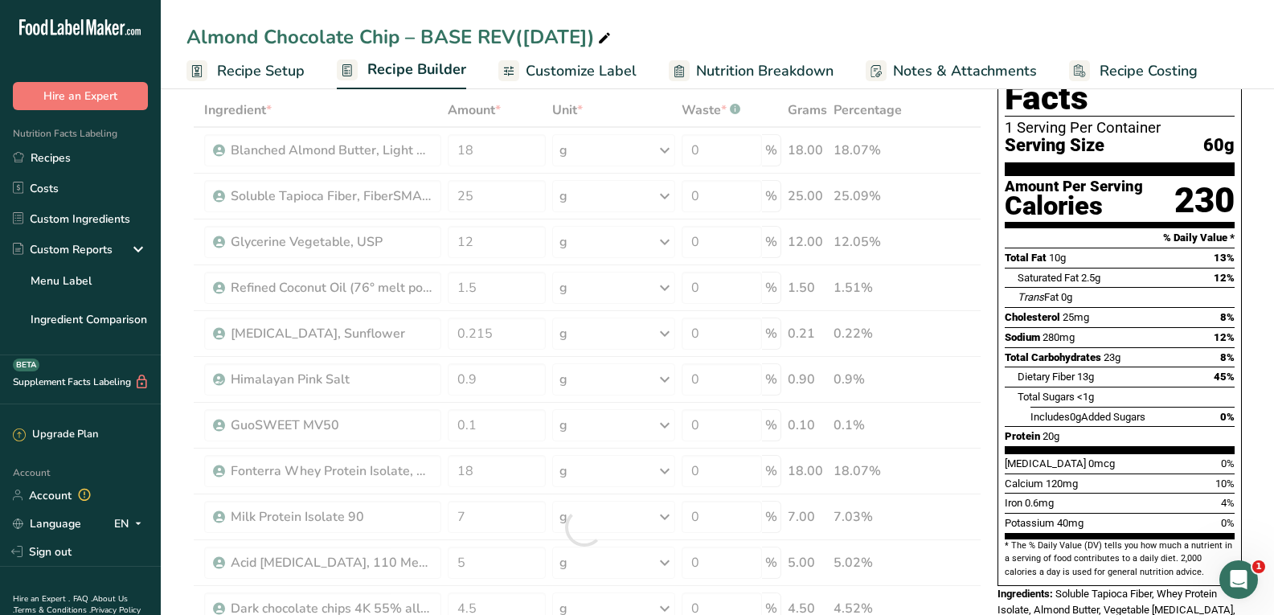
click at [975, 18] on div "Almond Chocolate Chip – BASE REV([DATE]) Recipe Setup Recipe Builder Customize …" at bounding box center [717, 44] width 1113 height 89
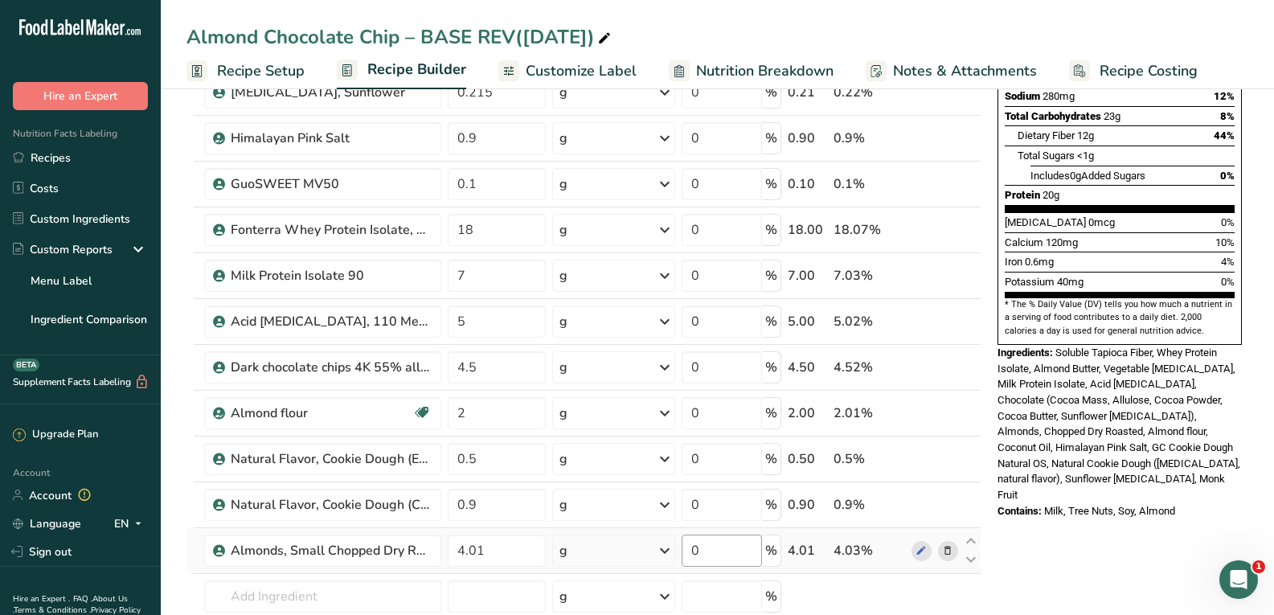
scroll to position [241, 0]
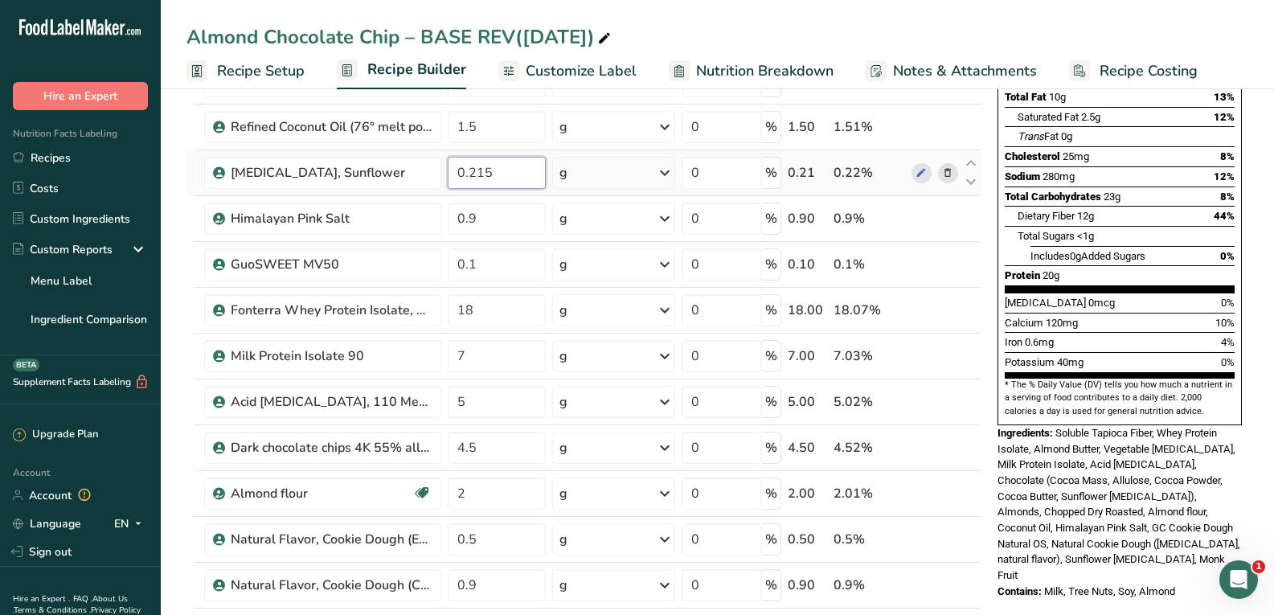
click at [466, 168] on input "0.215" at bounding box center [497, 173] width 98 height 32
type input "1.5"
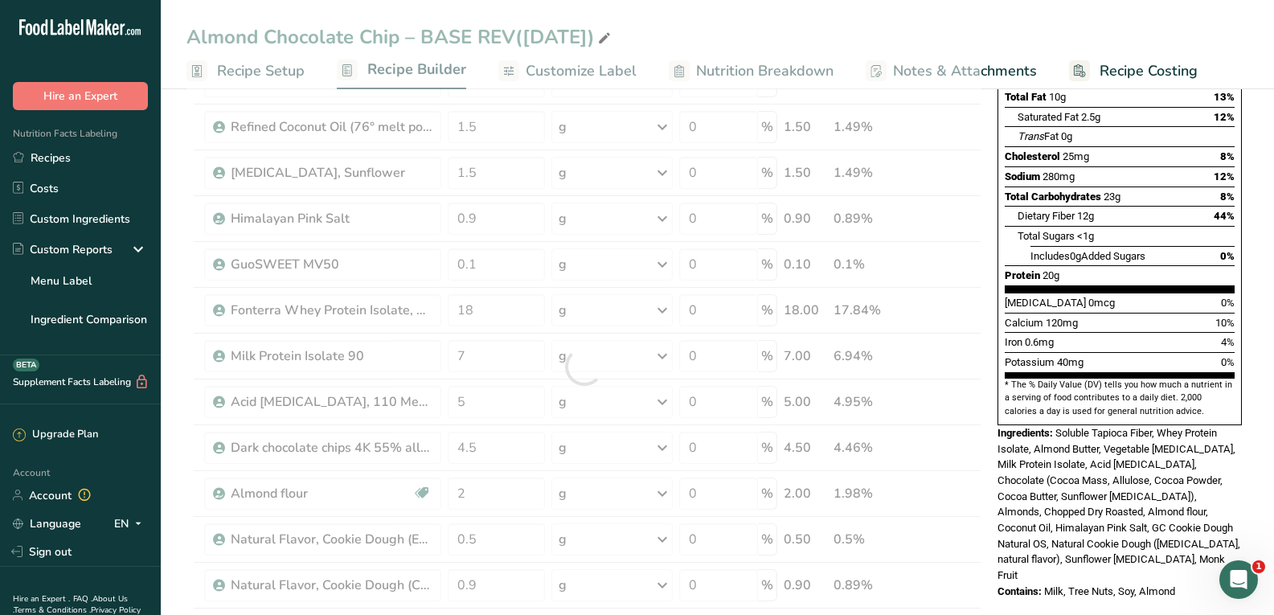
click at [770, 35] on div "Almond Chocolate Chip – BASE REV([DATE]) Recipe Setup Recipe Builder Customize …" at bounding box center [717, 612] width 1113 height 1540
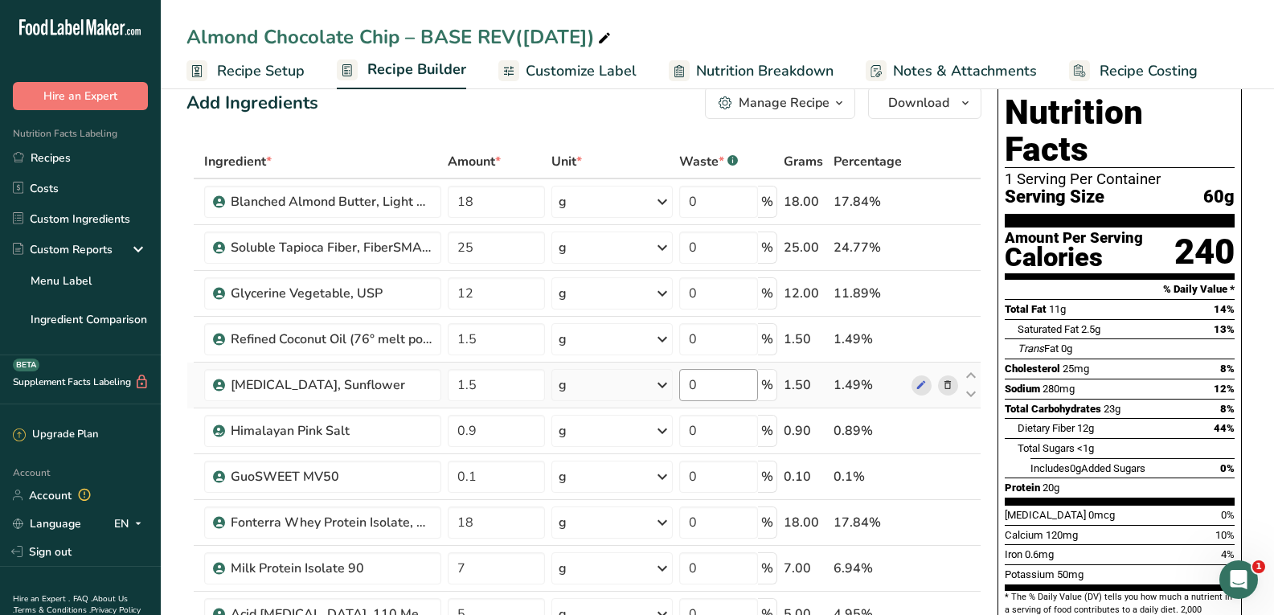
scroll to position [0, 0]
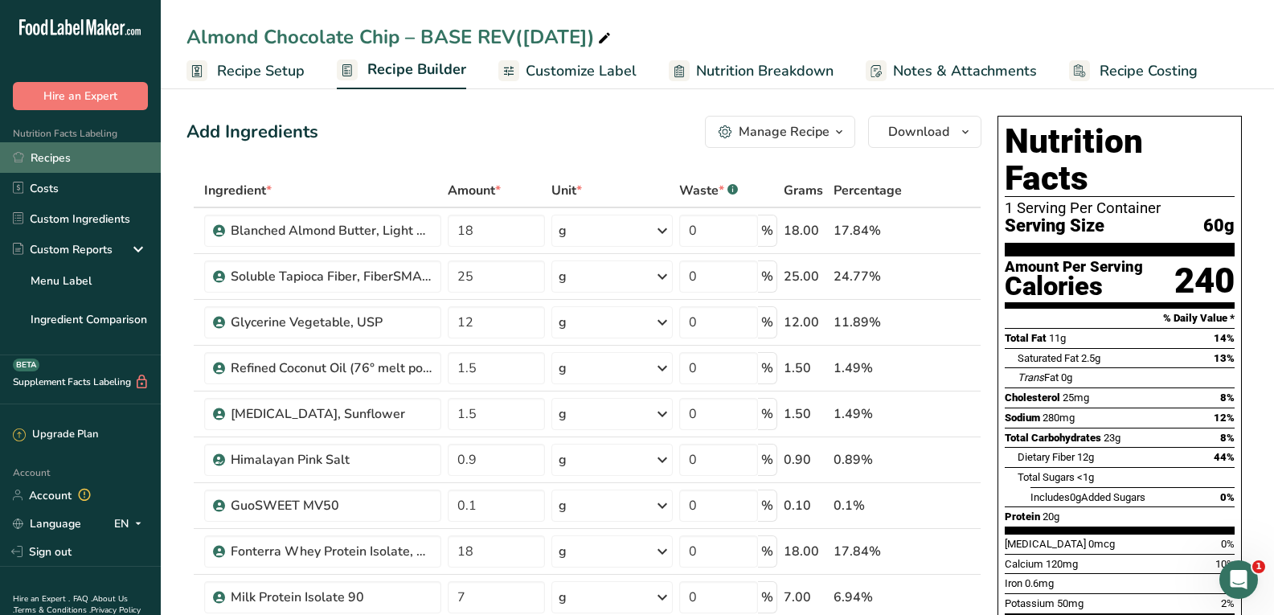
click at [46, 154] on link "Recipes" at bounding box center [80, 157] width 161 height 31
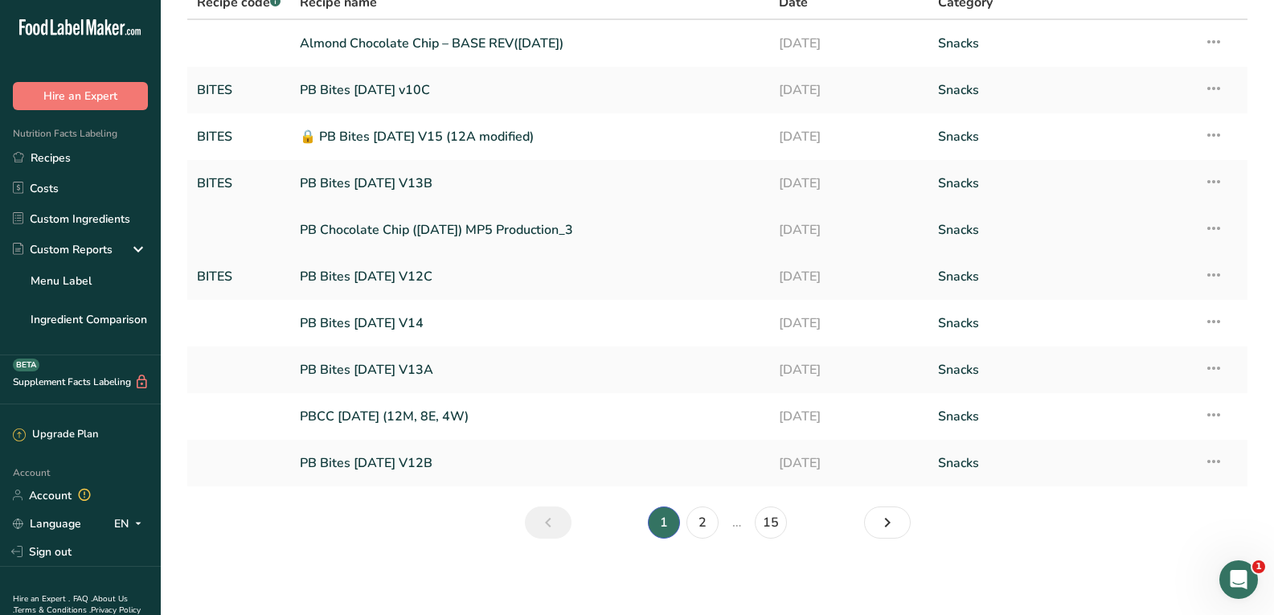
scroll to position [90, 0]
click at [706, 512] on link "2" at bounding box center [703, 522] width 32 height 32
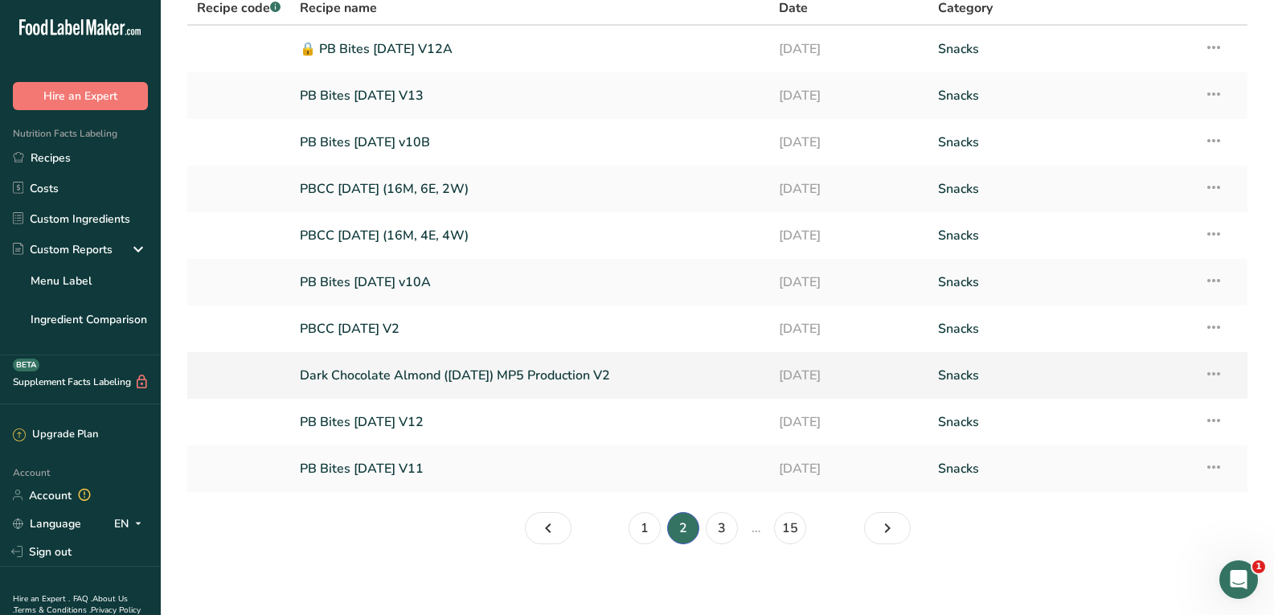
scroll to position [90, 0]
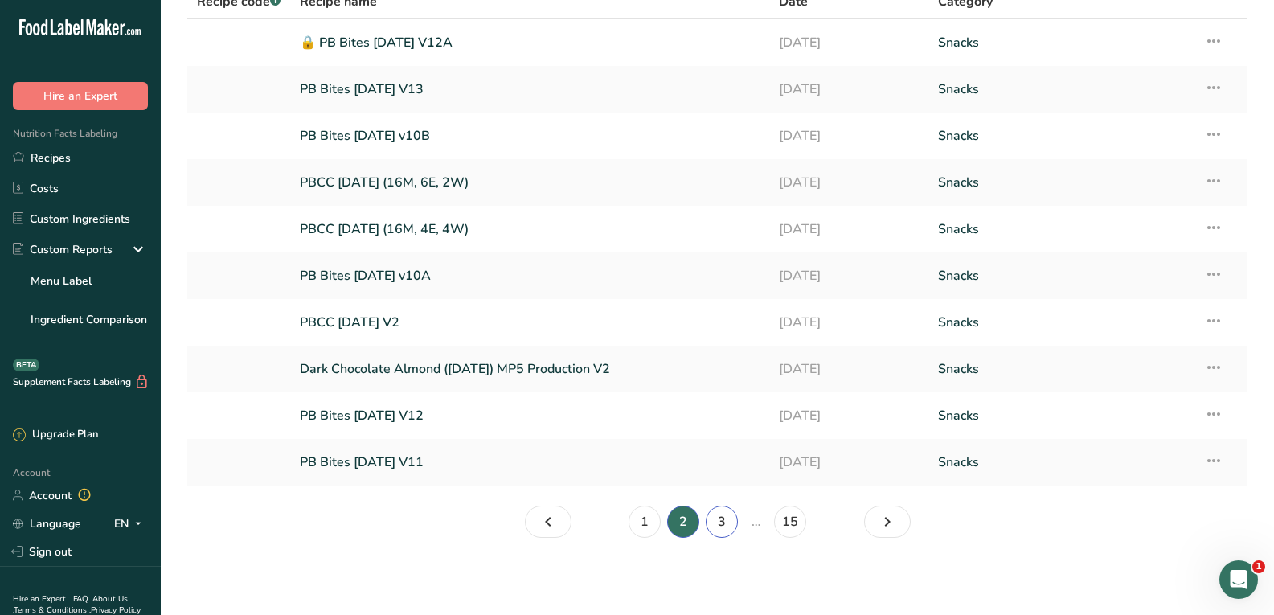
click at [728, 519] on link "3" at bounding box center [722, 522] width 32 height 32
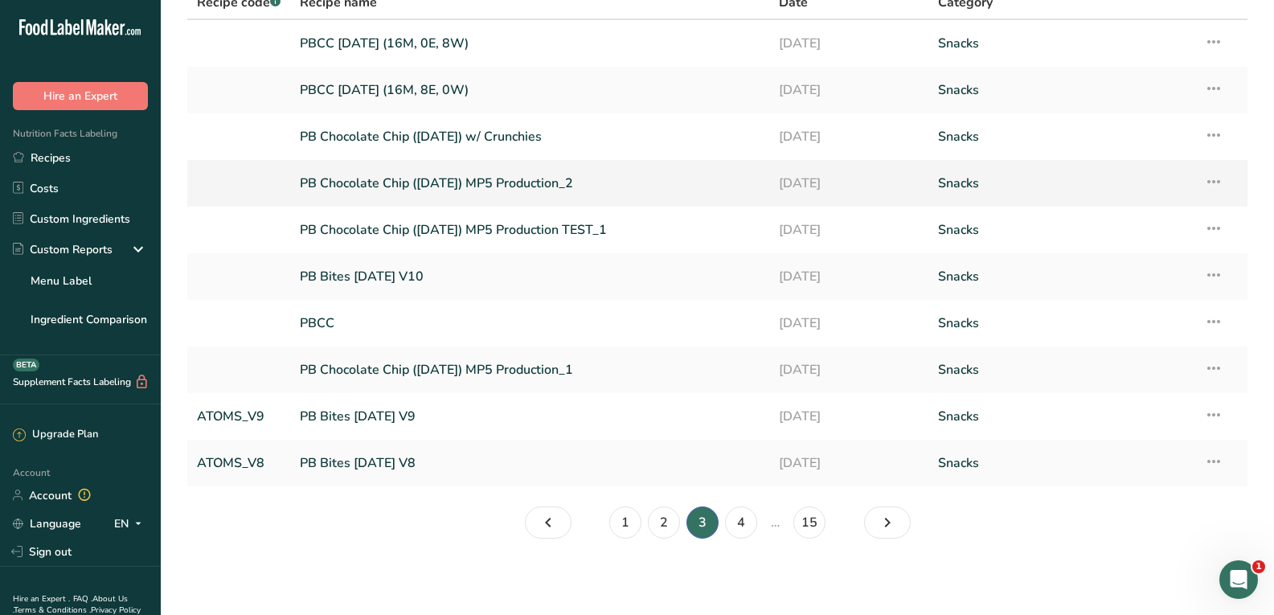
scroll to position [90, 0]
click at [744, 517] on link "4" at bounding box center [741, 522] width 32 height 32
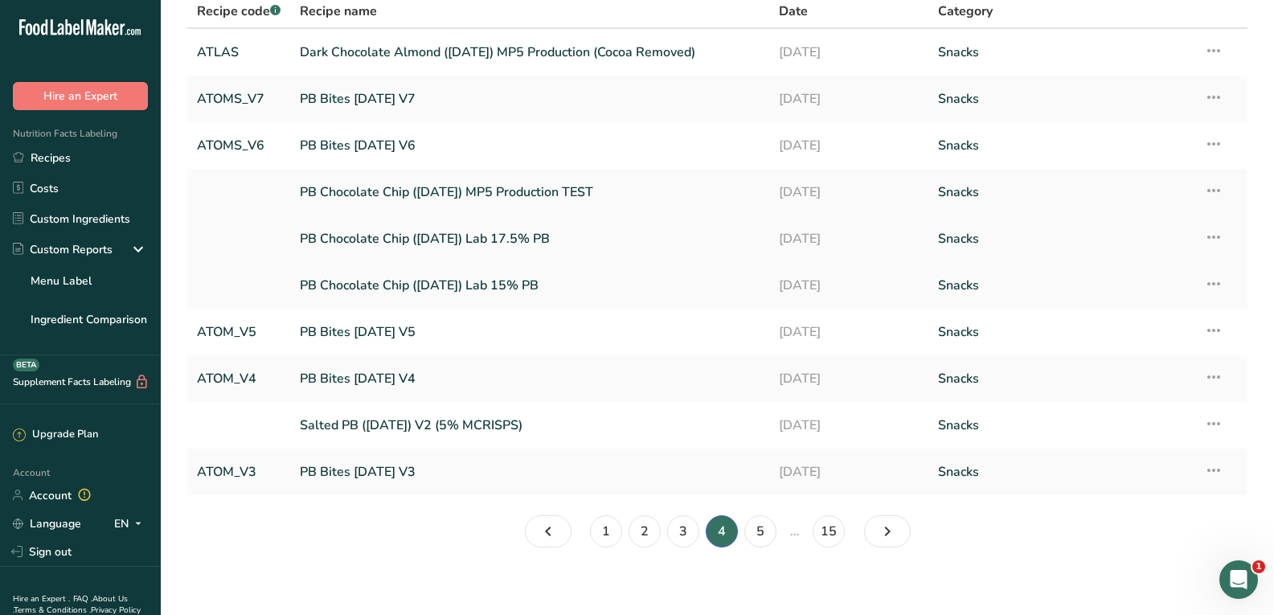
scroll to position [90, 0]
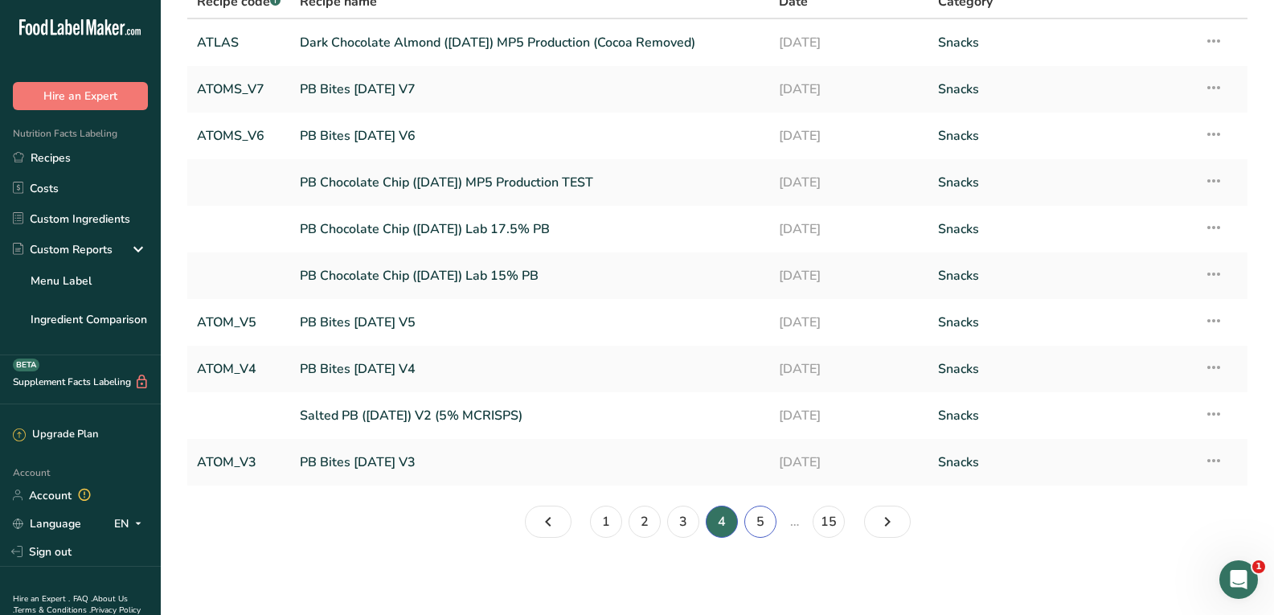
click at [769, 522] on link "5" at bounding box center [760, 522] width 32 height 32
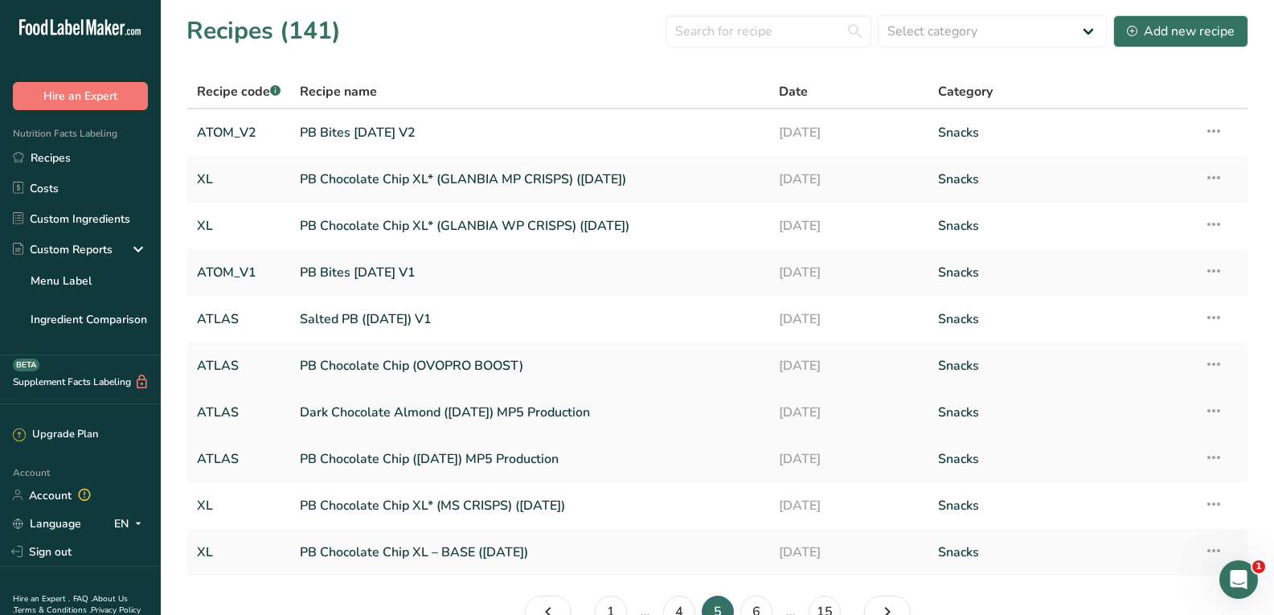
click at [500, 408] on link "Dark Chocolate Almond ([DATE]) MP5 Production" at bounding box center [529, 413] width 459 height 34
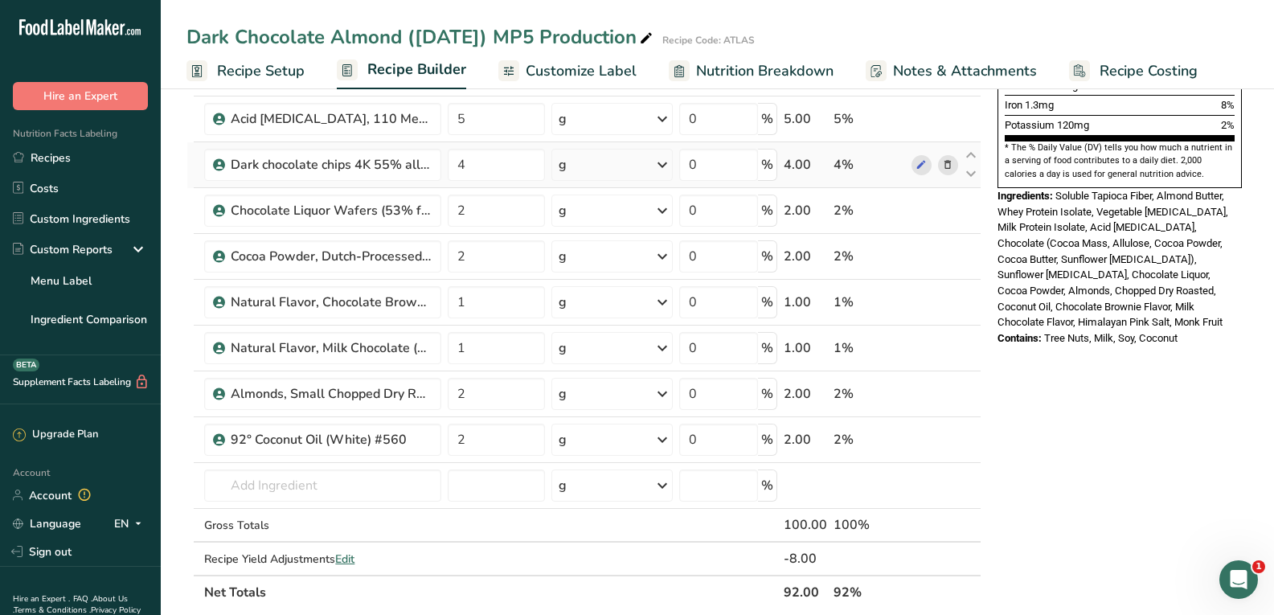
scroll to position [482, 0]
